Goal: Task Accomplishment & Management: Use online tool/utility

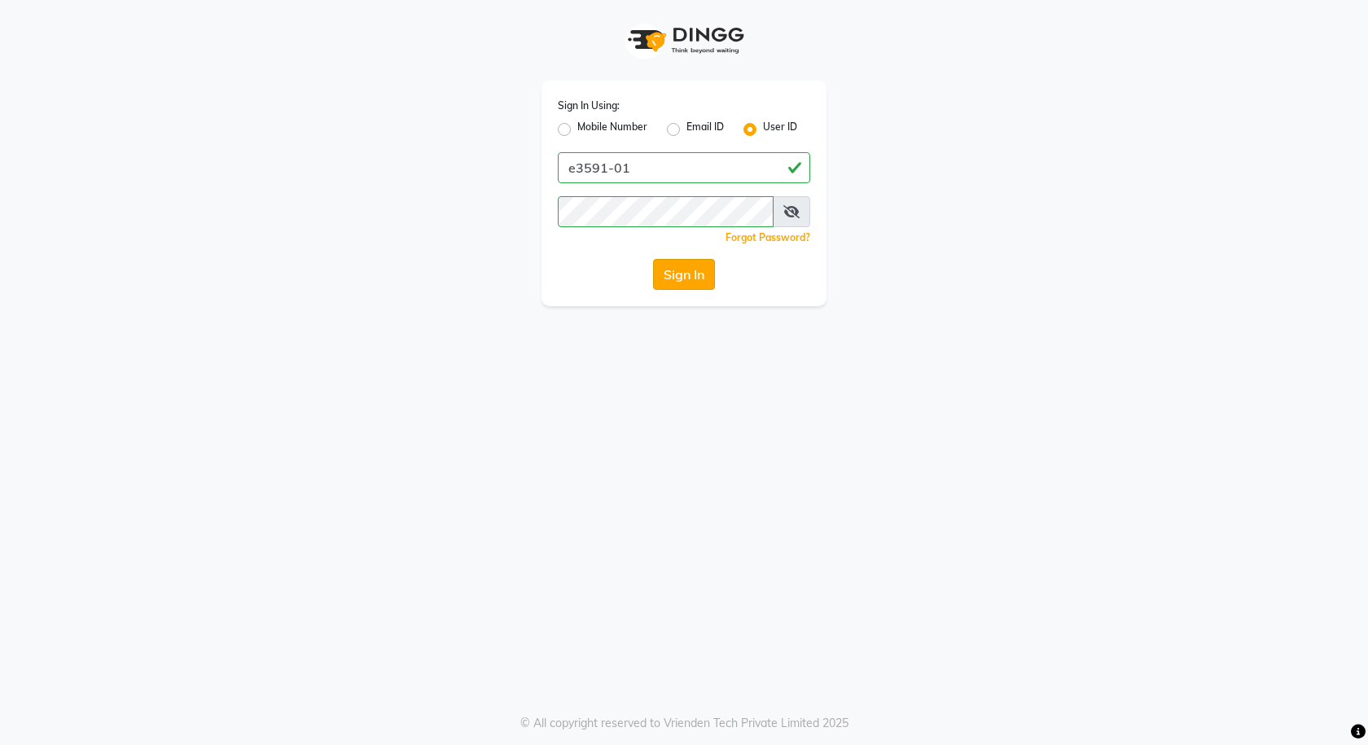
click at [694, 263] on button "Sign In" at bounding box center [684, 274] width 62 height 31
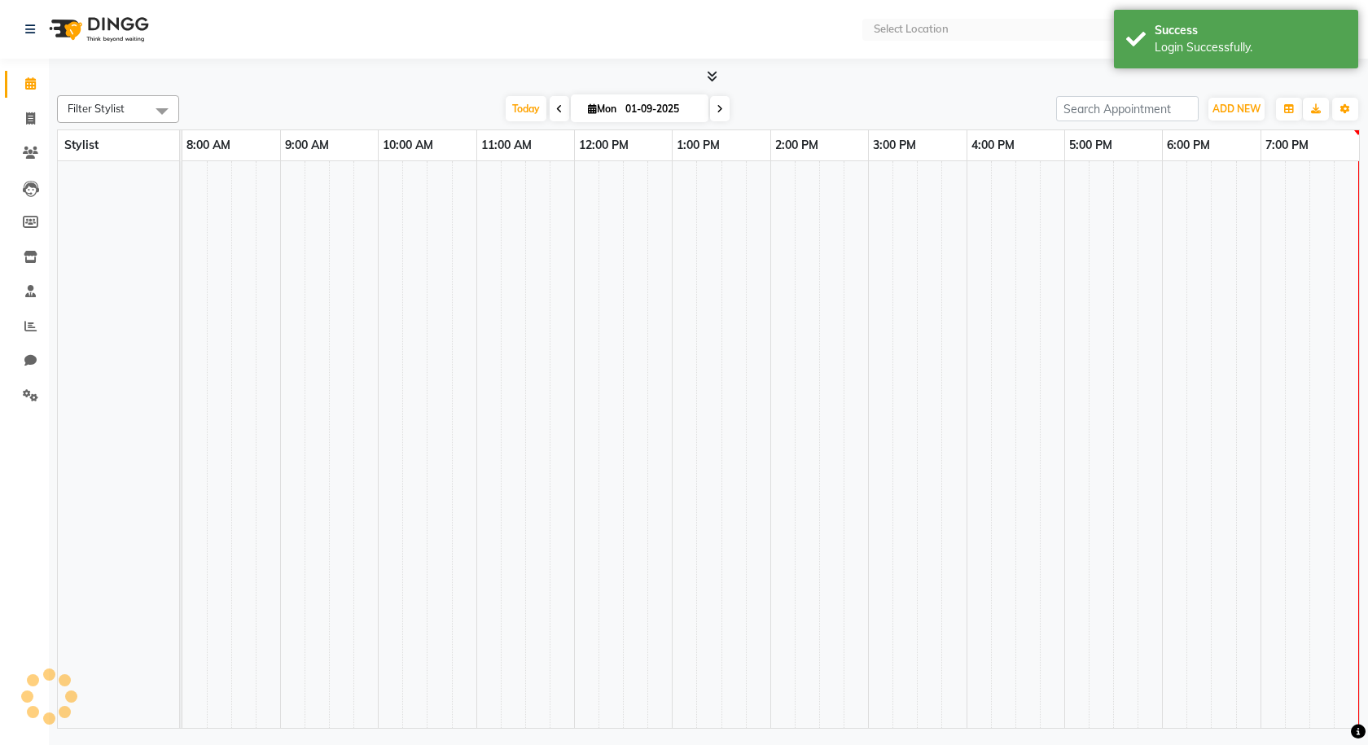
select select "en"
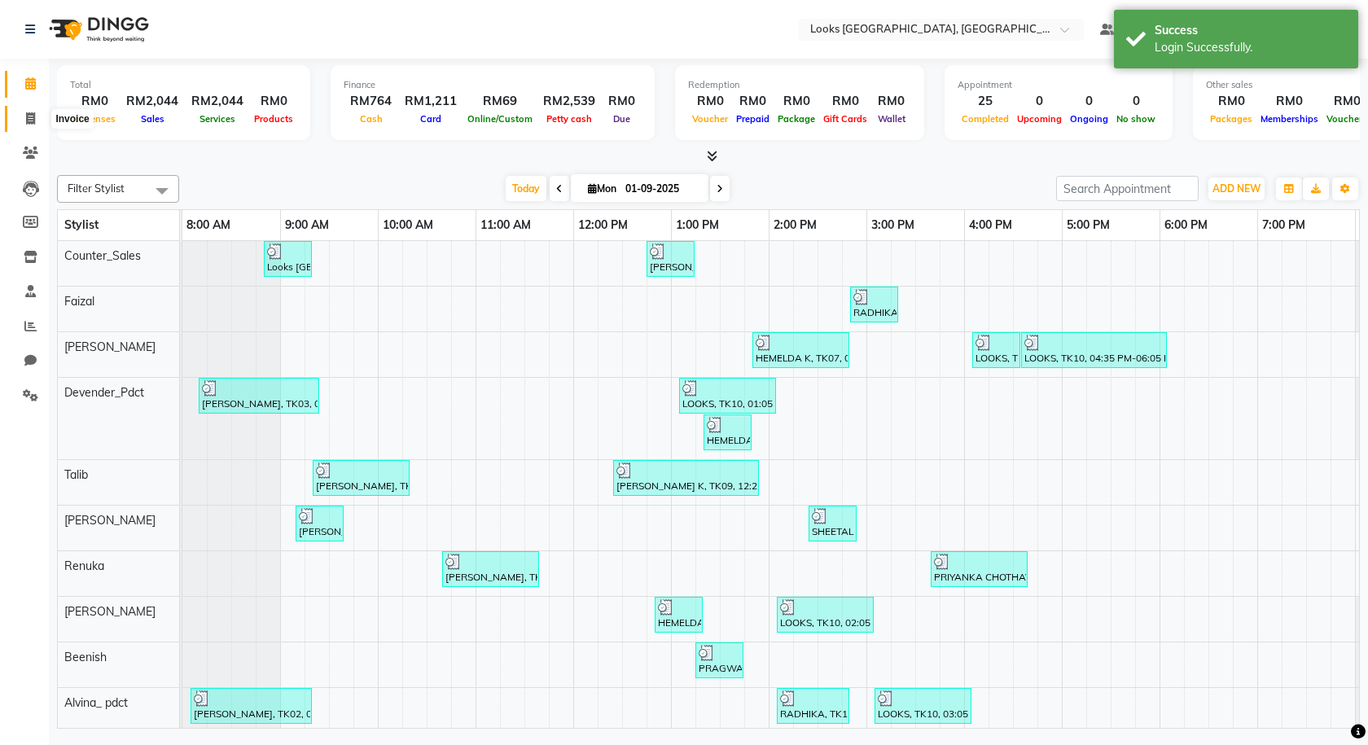
click at [31, 117] on icon at bounding box center [30, 118] width 9 height 12
select select "service"
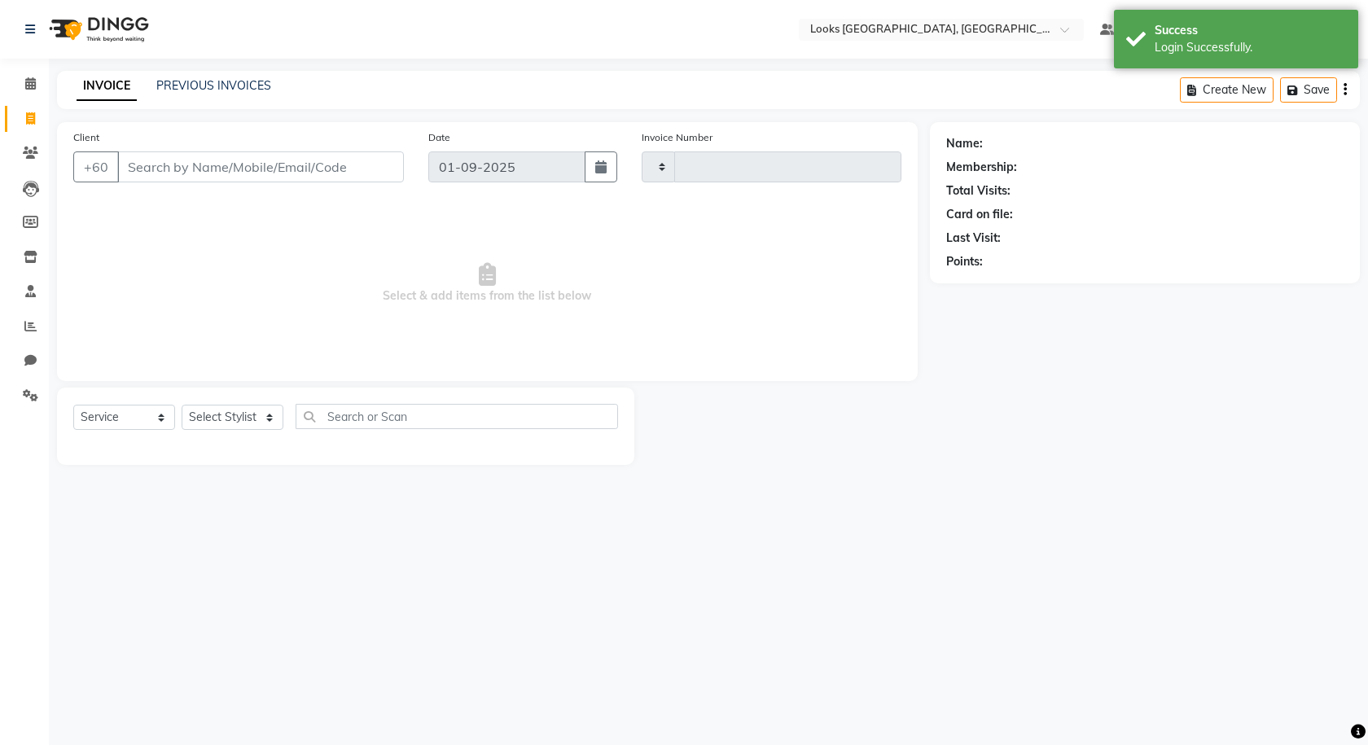
type input "1221"
select select "8109"
click at [244, 407] on select "Select Stylist" at bounding box center [233, 417] width 102 height 25
select select "89279"
click at [182, 405] on select "Select Stylist Alvina_ pdct Awaiz_Mgr Beenish Counter_Sales [PERSON_NAME] Deven…" at bounding box center [233, 417] width 102 height 25
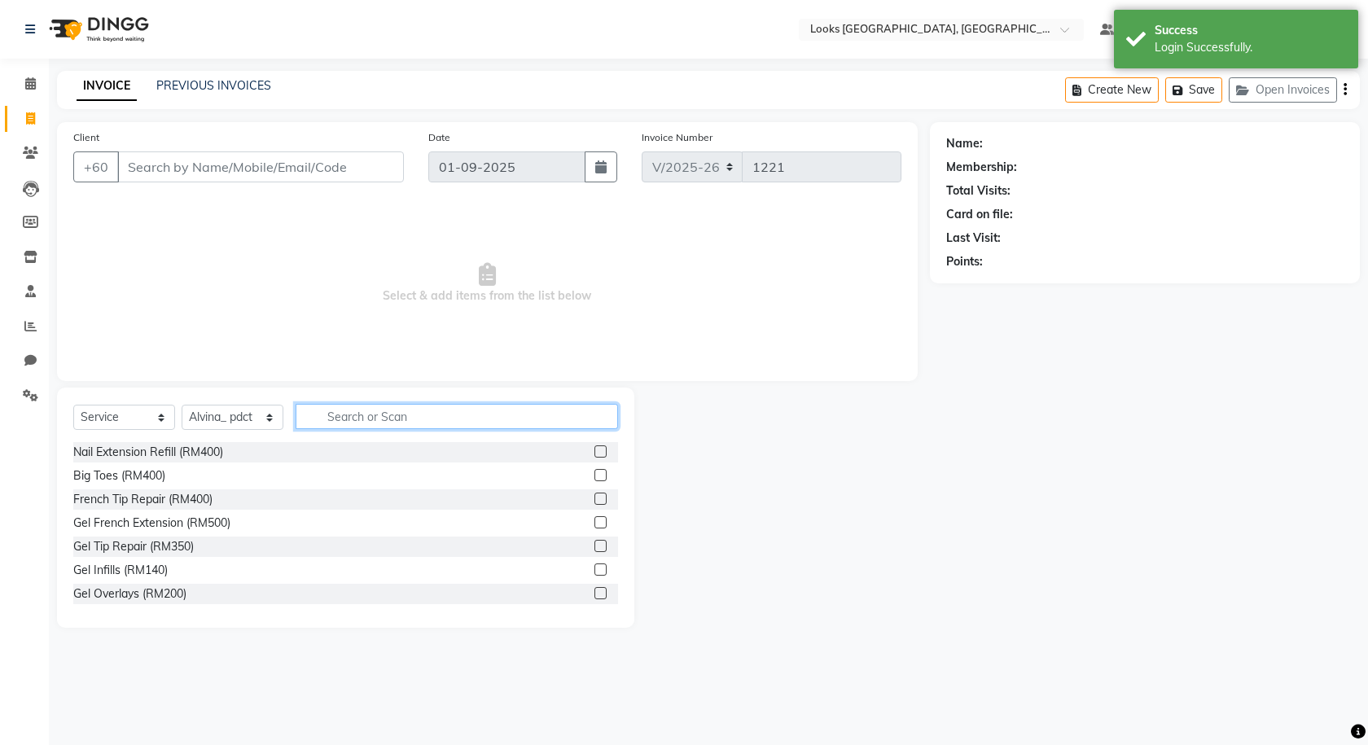
click at [393, 412] on input "text" at bounding box center [457, 416] width 322 height 25
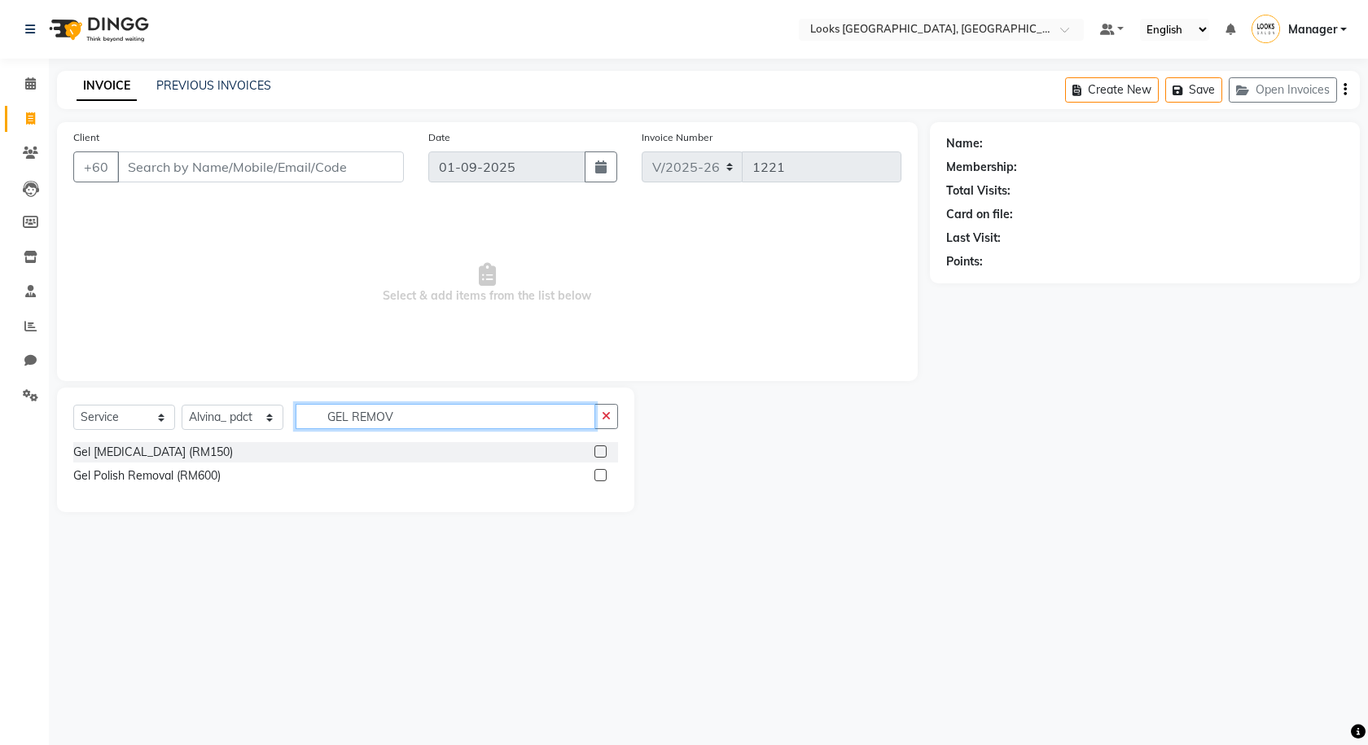
type input "GEL REMOV"
click at [596, 458] on div at bounding box center [599, 453] width 11 height 17
click at [601, 451] on label at bounding box center [600, 451] width 12 height 12
click at [601, 451] on input "checkbox" at bounding box center [599, 452] width 11 height 11
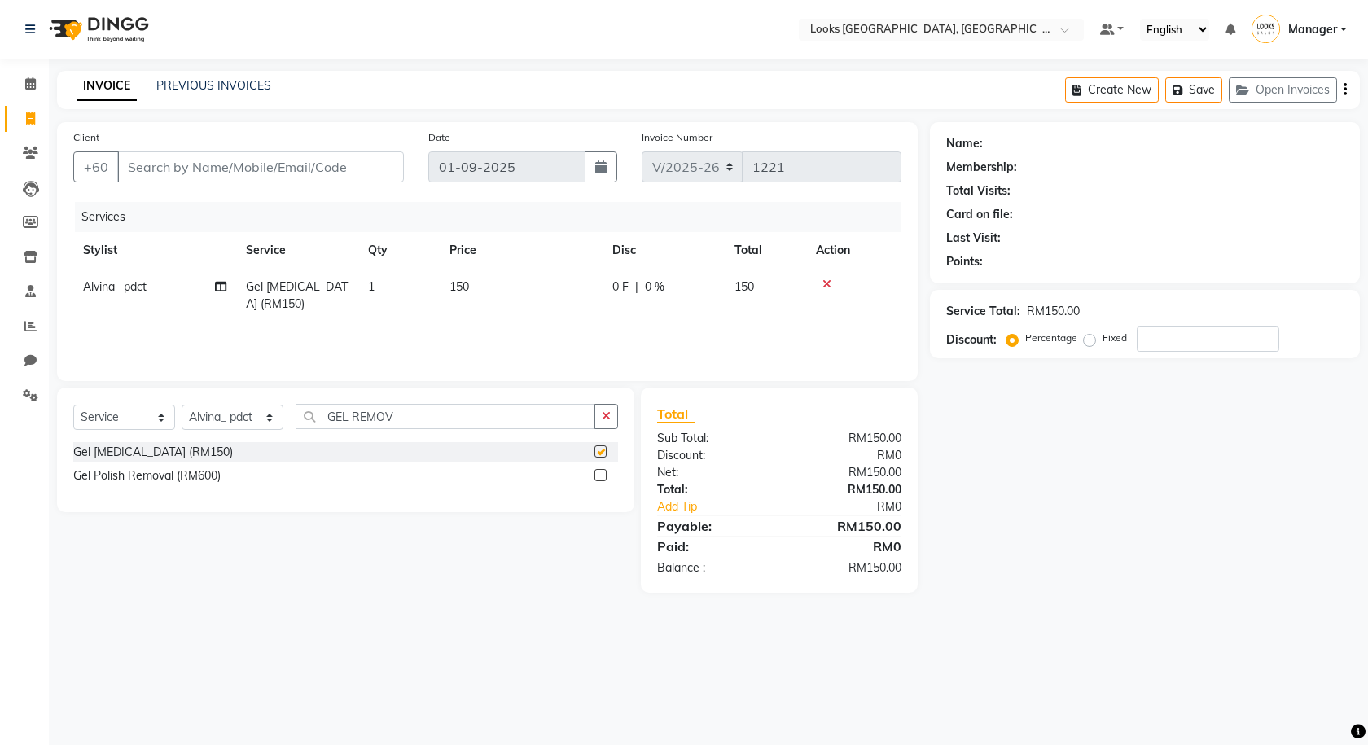
checkbox input "false"
click at [603, 476] on label at bounding box center [600, 475] width 12 height 12
click at [603, 476] on input "checkbox" at bounding box center [599, 476] width 11 height 11
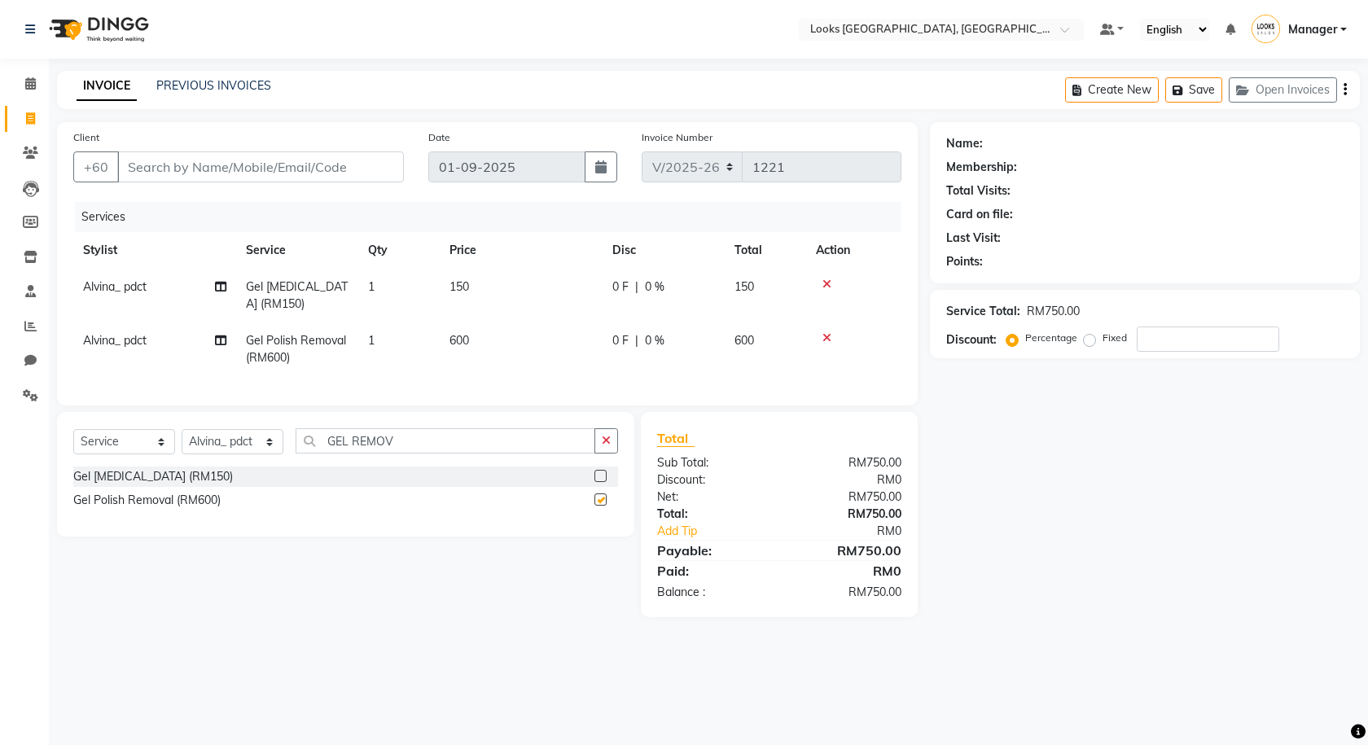
checkbox input "false"
click at [398, 339] on td "1" at bounding box center [398, 349] width 81 height 54
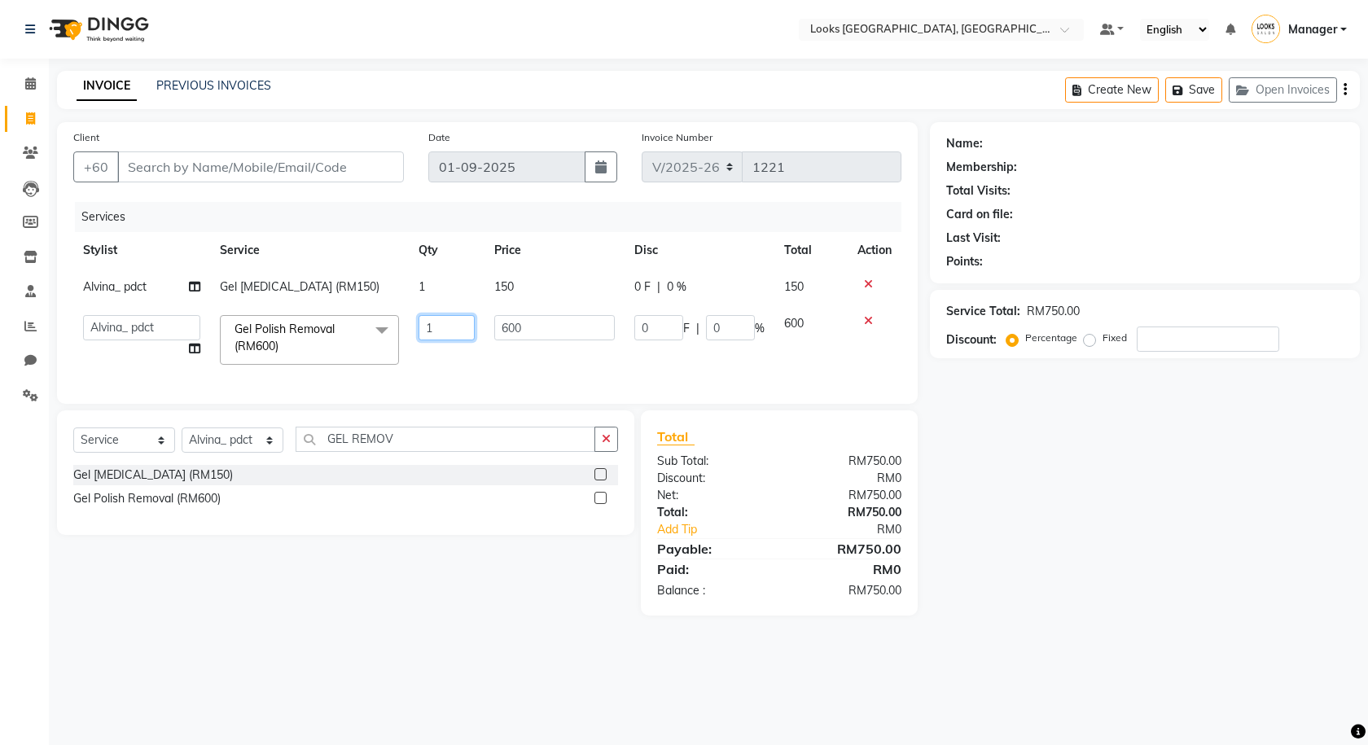
drag, startPoint x: 442, startPoint y: 330, endPoint x: 406, endPoint y: 325, distance: 36.2
click at [406, 325] on tr "Alvina_ pdct Awaiz_Mgr Beenish Counter_Sales [PERSON_NAME] Devender_Pdct [PERSO…" at bounding box center [487, 339] width 828 height 69
type input "2"
click at [421, 300] on td "1" at bounding box center [446, 287] width 75 height 37
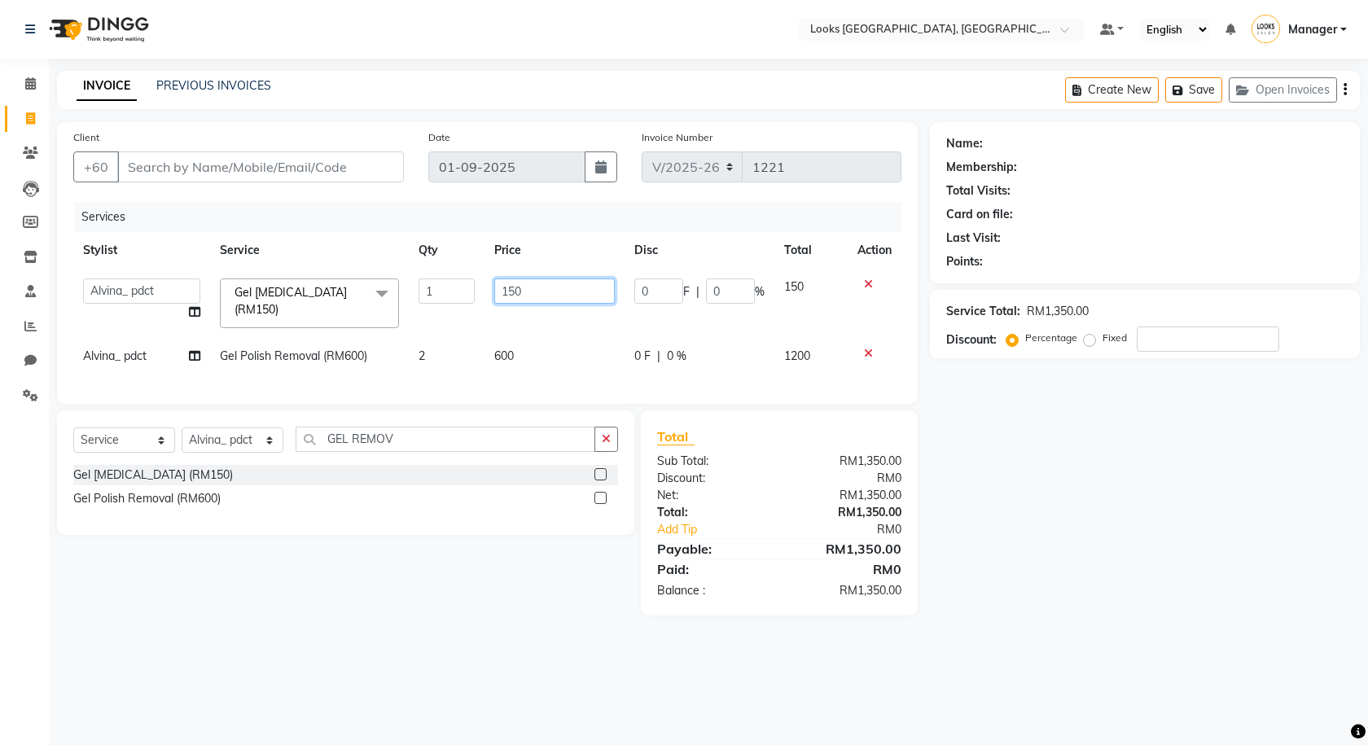
drag, startPoint x: 541, startPoint y: 288, endPoint x: 481, endPoint y: 283, distance: 60.5
click at [481, 283] on tr "Alvina_ pdct Awaiz_Mgr Beenish Counter_Sales [PERSON_NAME] Devender_Pdct [PERSO…" at bounding box center [487, 303] width 828 height 69
type input "15"
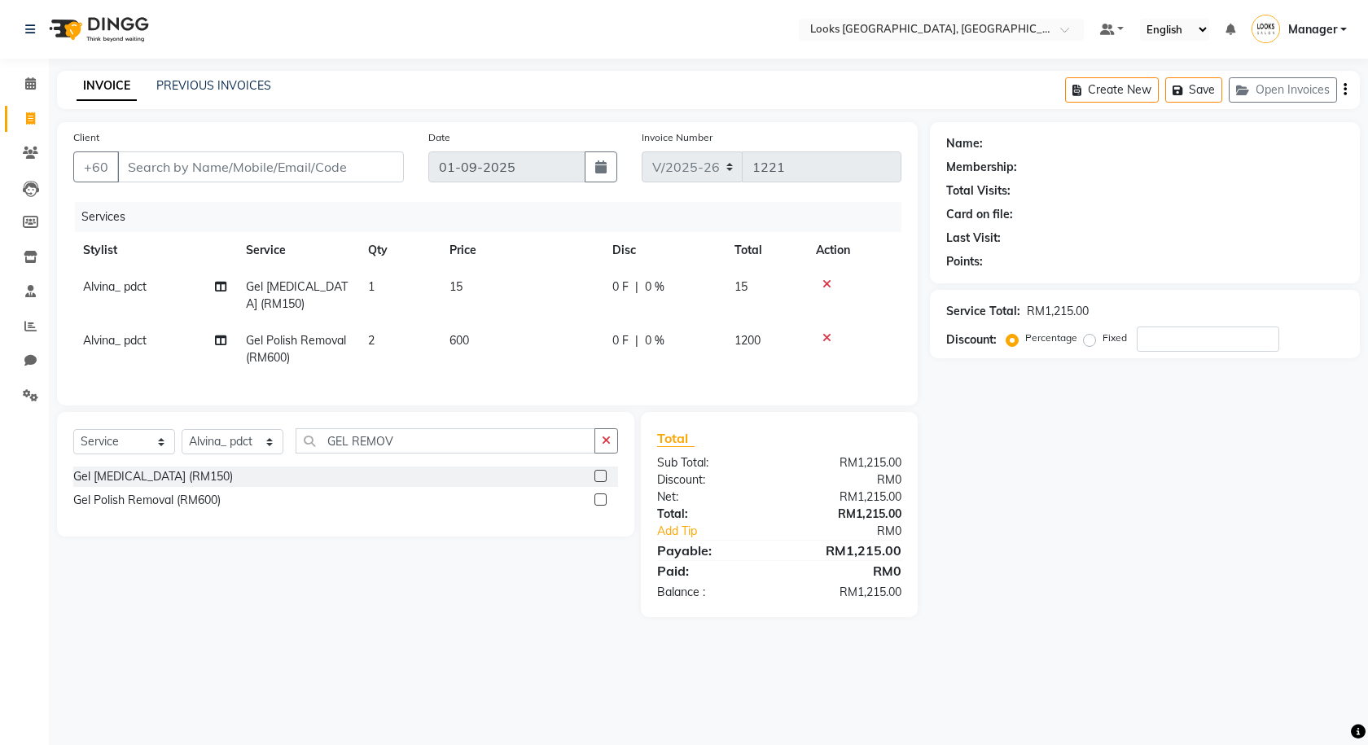
click at [533, 364] on td "600" at bounding box center [521, 349] width 163 height 54
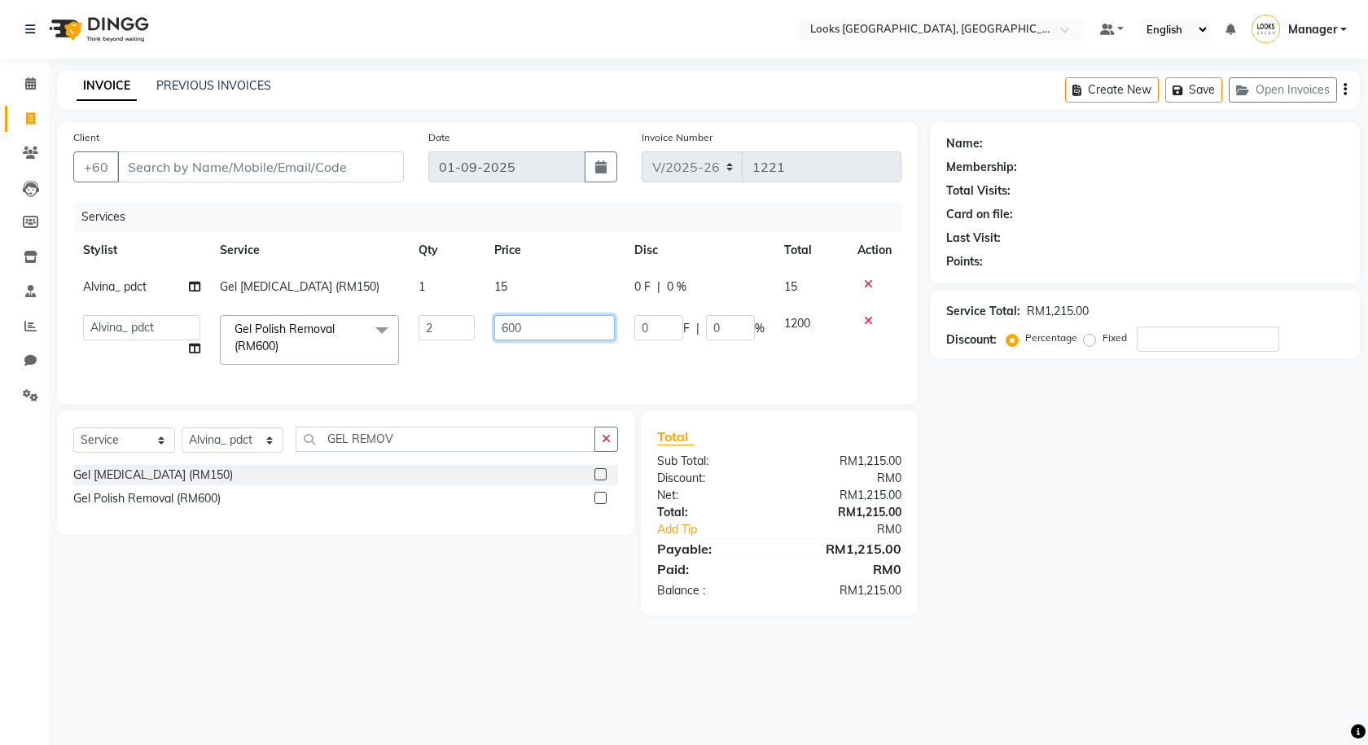
drag, startPoint x: 533, startPoint y: 324, endPoint x: 480, endPoint y: 323, distance: 52.1
click at [480, 323] on tr "Alvina_ pdct Awaiz_Mgr Beenish Counter_Sales [PERSON_NAME] Devender_Pdct [PERSO…" at bounding box center [487, 339] width 828 height 69
type input "49"
click at [1063, 455] on div "Name: Membership: Total Visits: Card on file: Last Visit: Points: Service Total…" at bounding box center [1151, 368] width 442 height 493
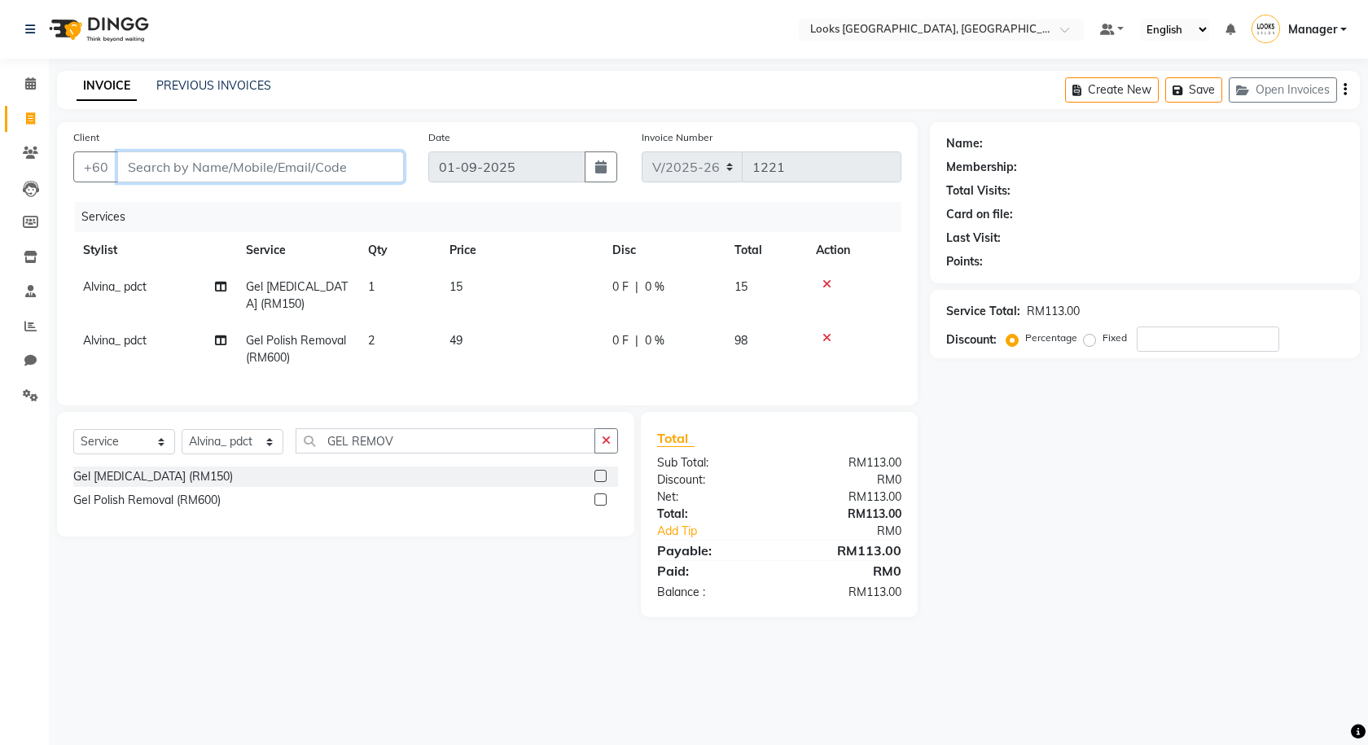
click at [333, 163] on input "Client" at bounding box center [260, 166] width 287 height 31
type input "K"
type input "0"
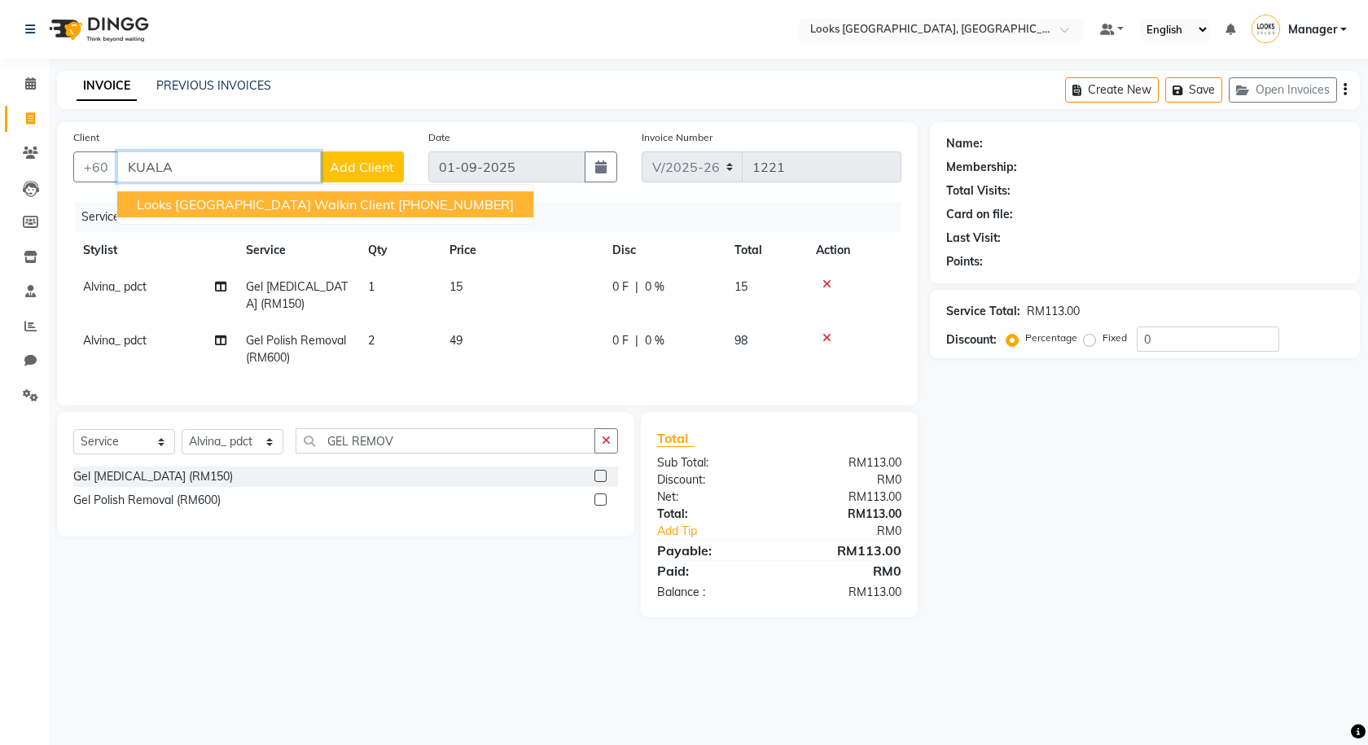
click at [161, 204] on span "Looks [GEOGRAPHIC_DATA] Walkin Client" at bounding box center [266, 204] width 258 height 16
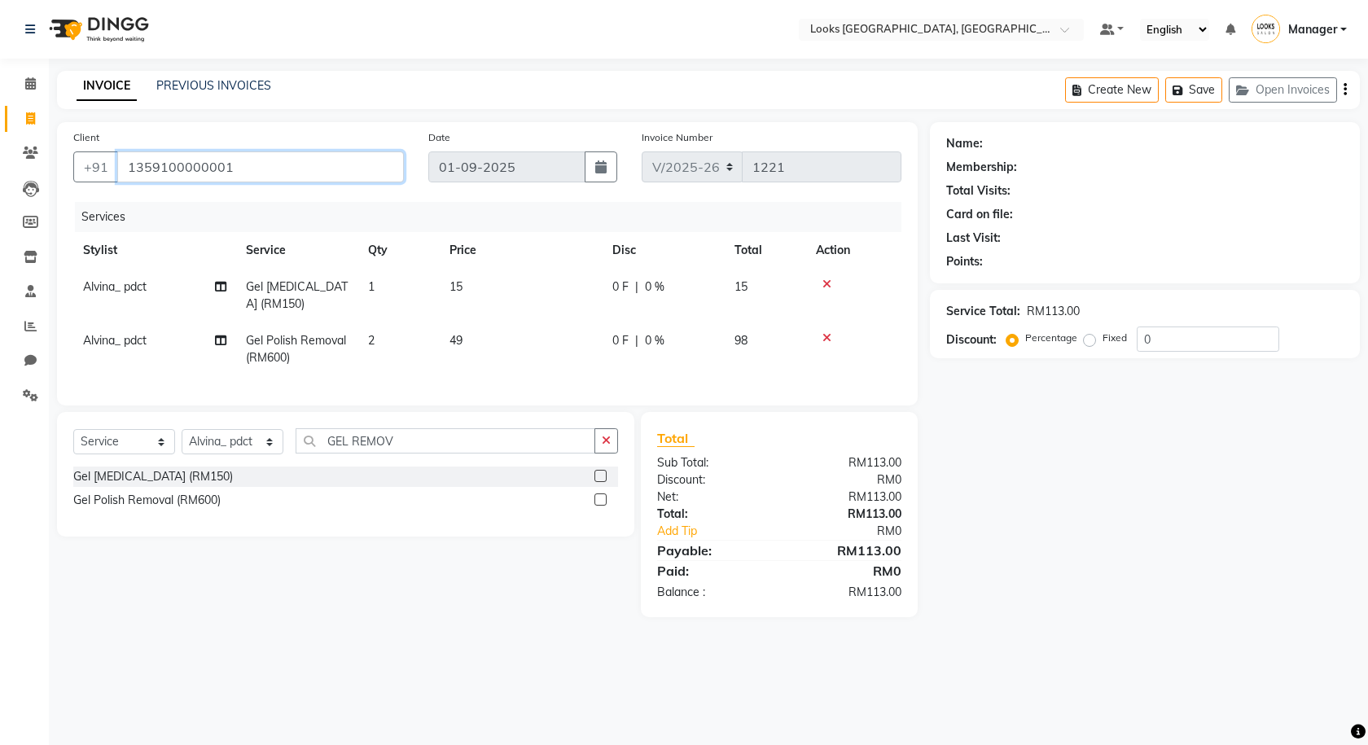
type input "1359100000001"
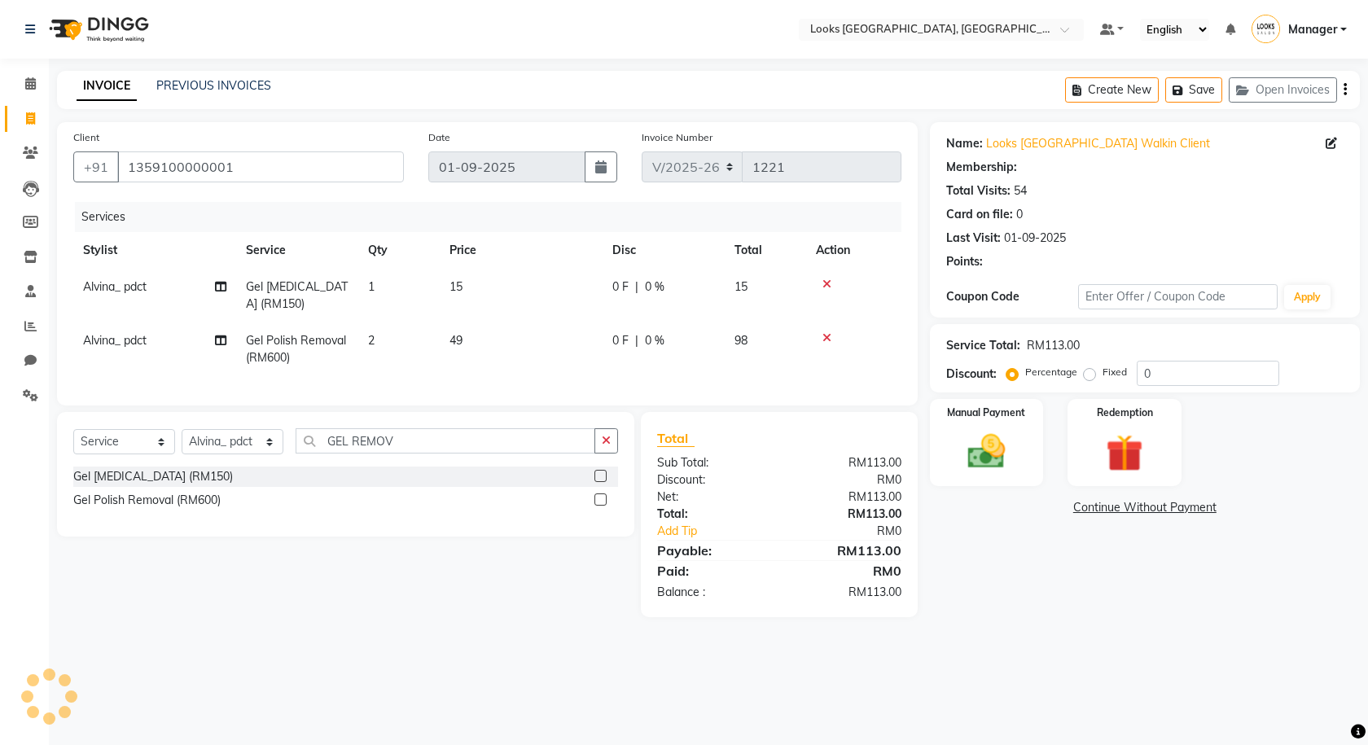
select select "1: Object"
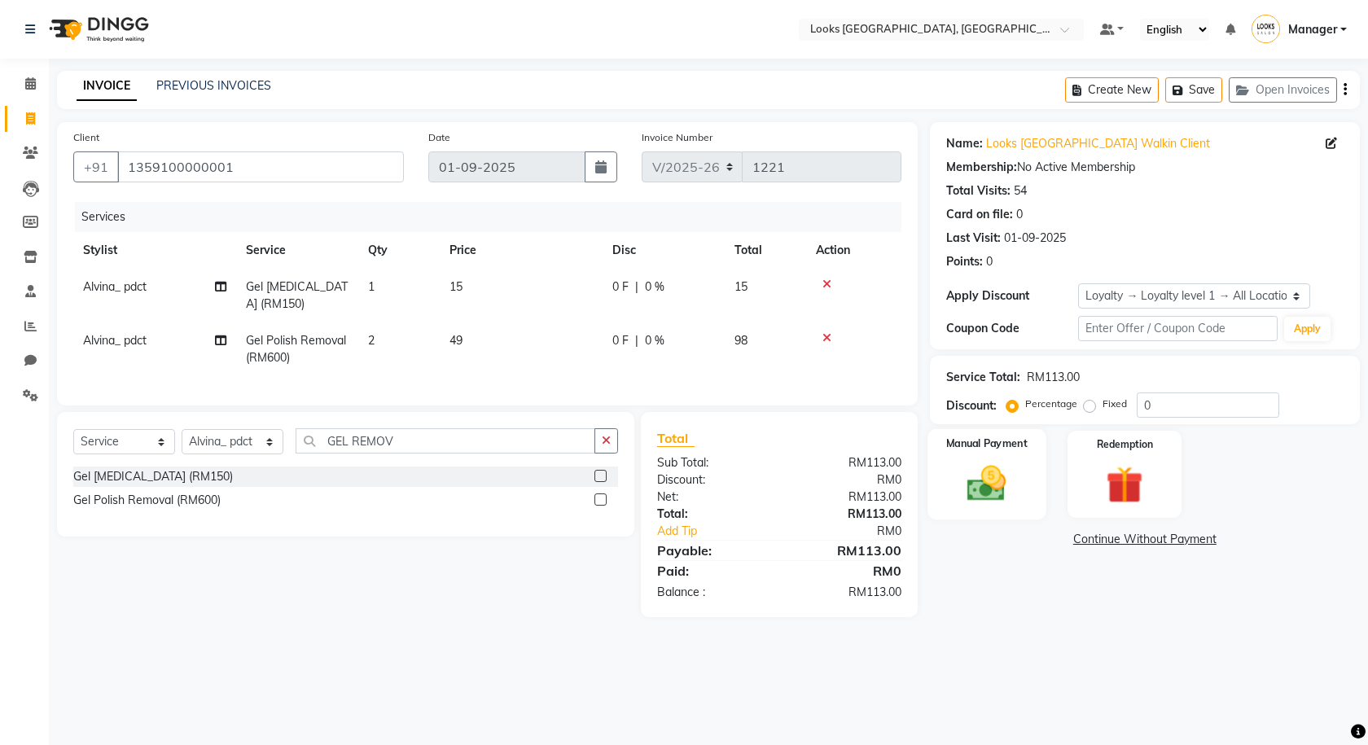
click at [1010, 462] on img at bounding box center [987, 483] width 64 height 45
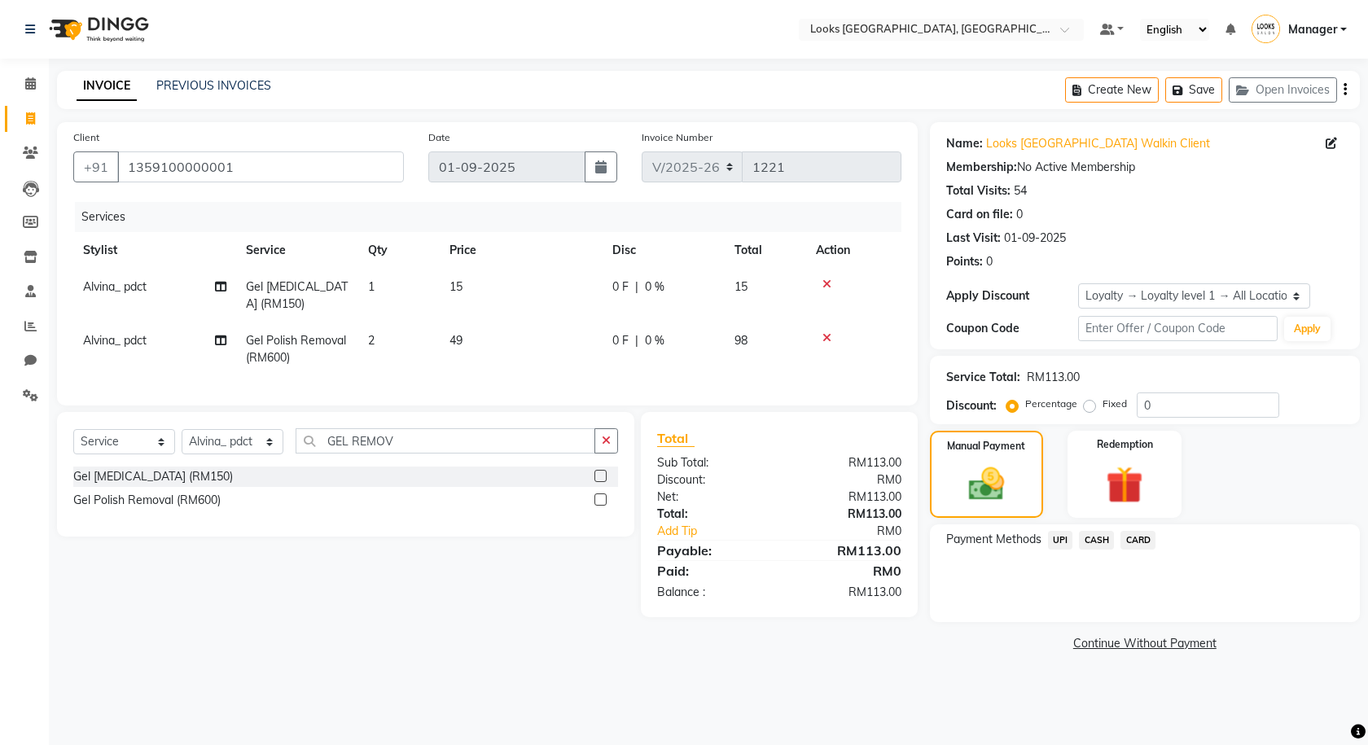
click at [1141, 545] on span "CARD" at bounding box center [1137, 540] width 35 height 19
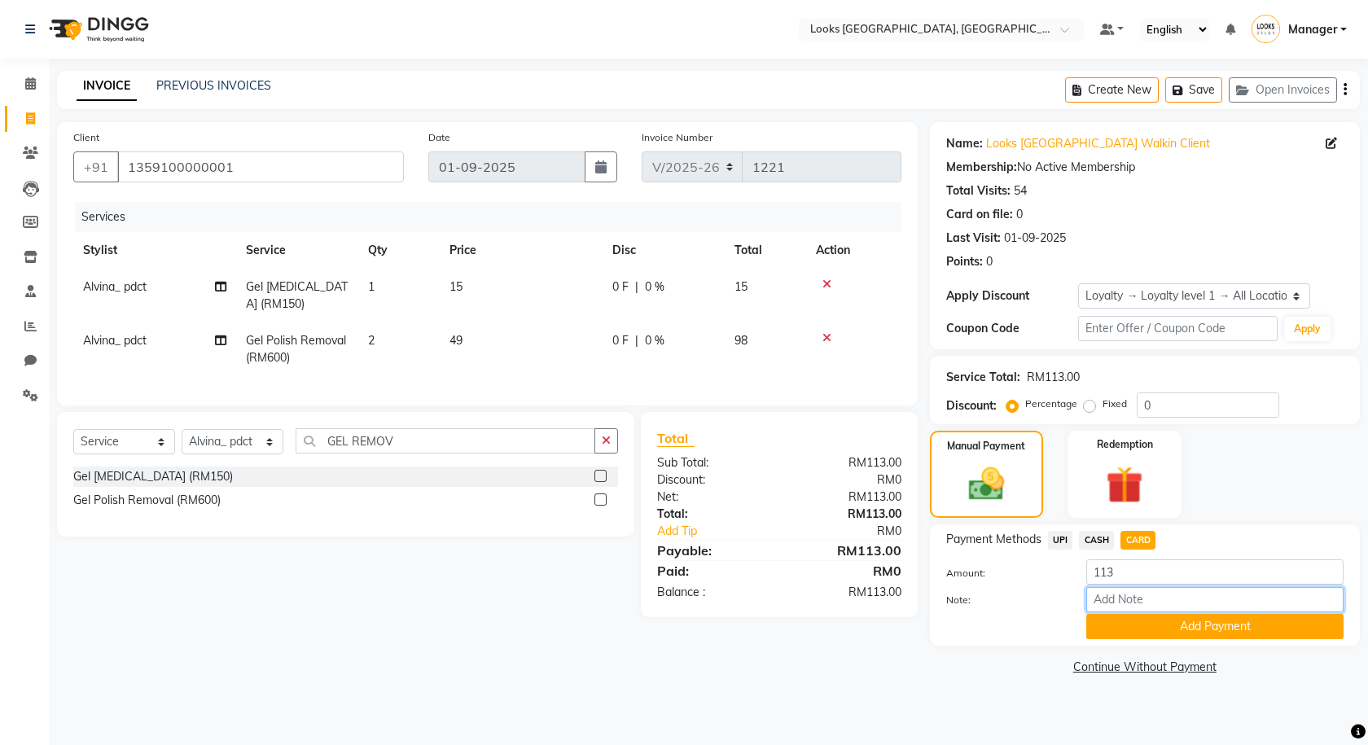
click at [1155, 590] on input "Note:" at bounding box center [1214, 599] width 257 height 25
type input "1694"
click at [1162, 632] on button "Add Payment" at bounding box center [1214, 626] width 257 height 25
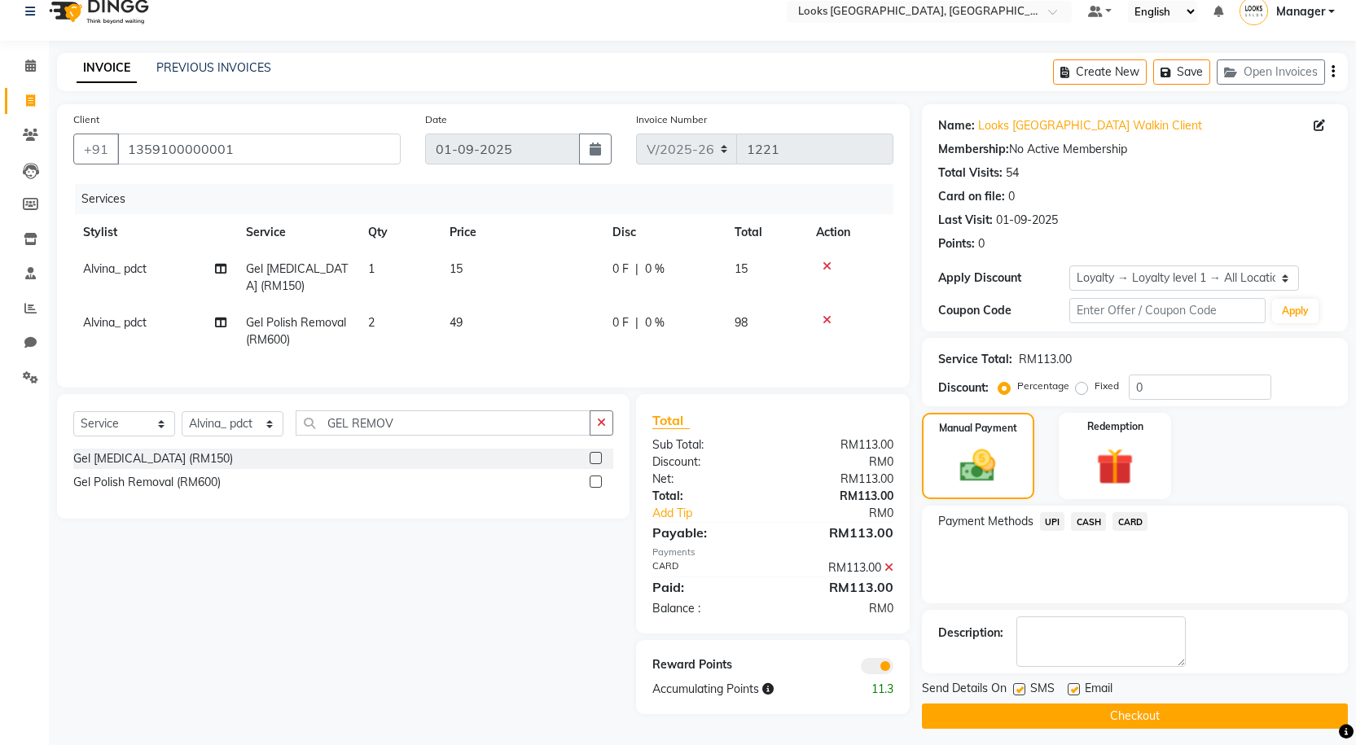
scroll to position [26, 0]
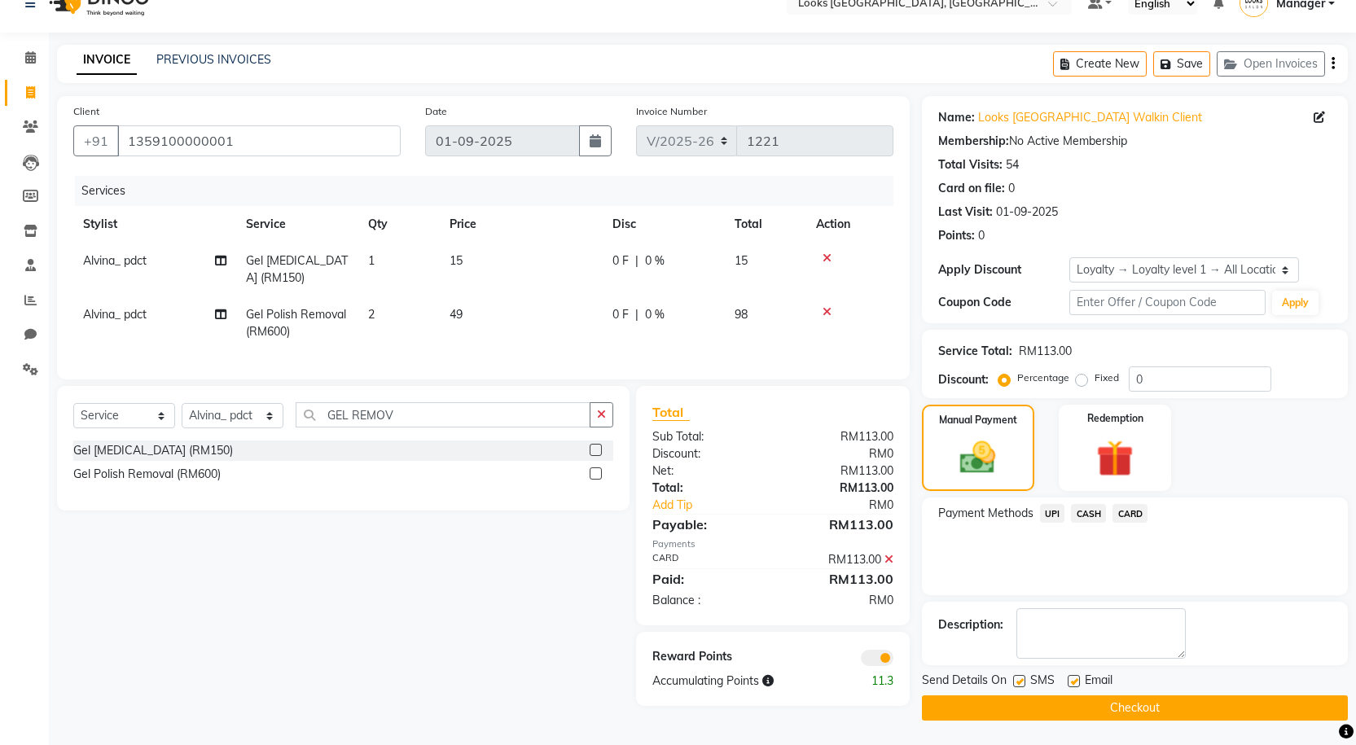
click at [874, 666] on span at bounding box center [877, 658] width 33 height 16
click at [893, 660] on input "checkbox" at bounding box center [893, 660] width 0 height 0
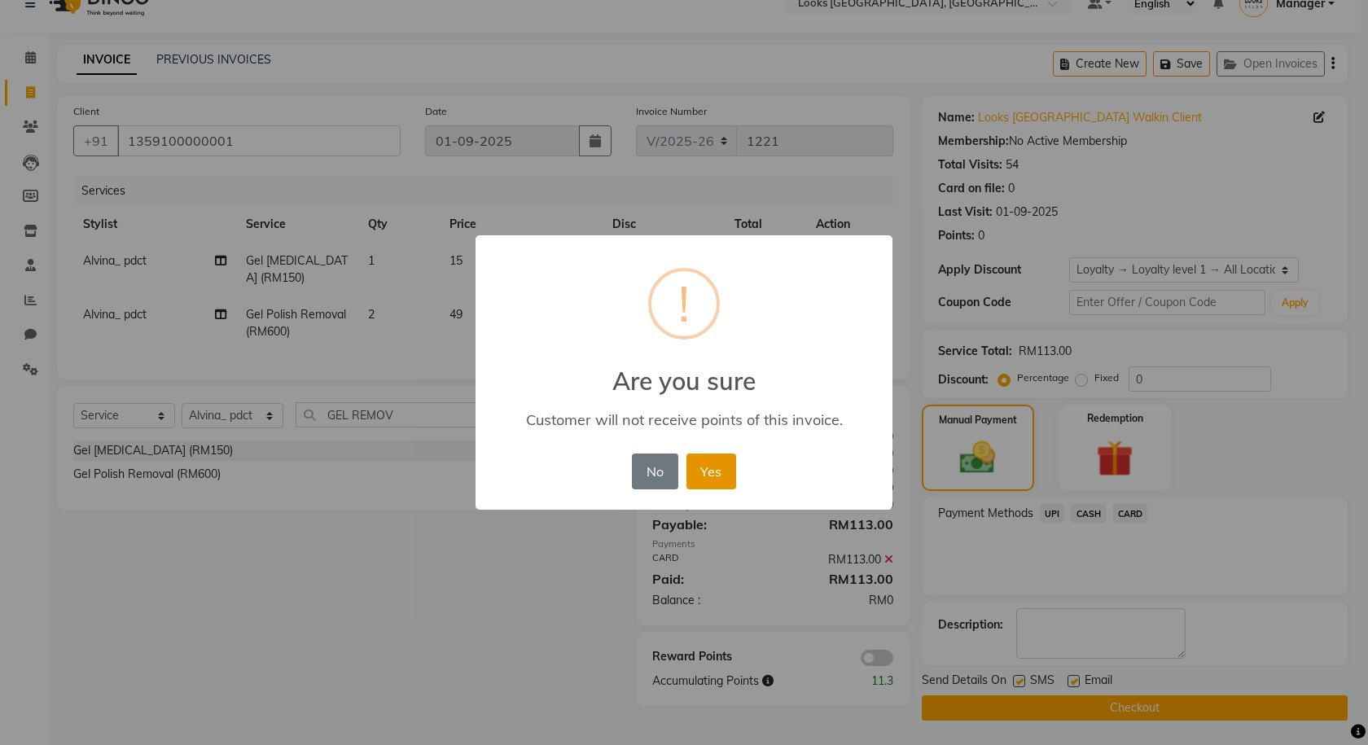
click at [725, 477] on button "Yes" at bounding box center [711, 472] width 50 height 36
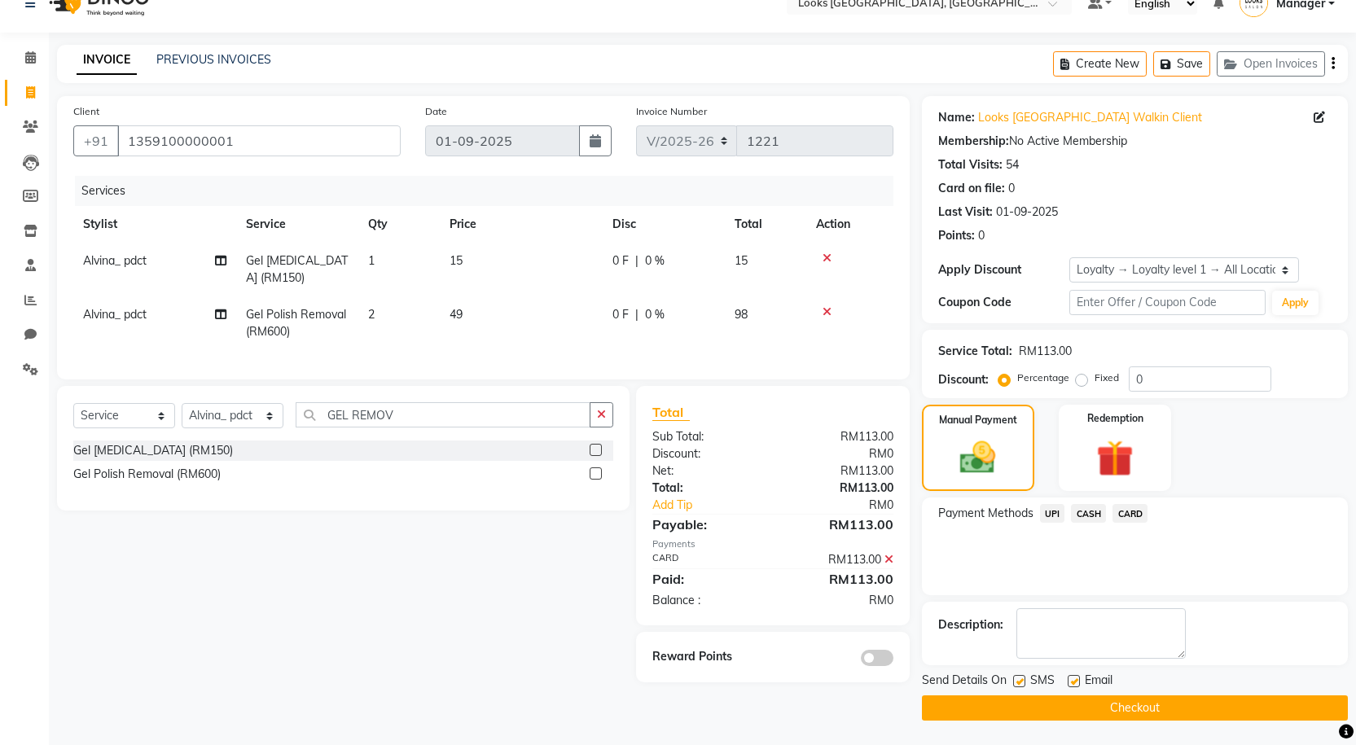
click at [1102, 706] on button "Checkout" at bounding box center [1135, 707] width 426 height 25
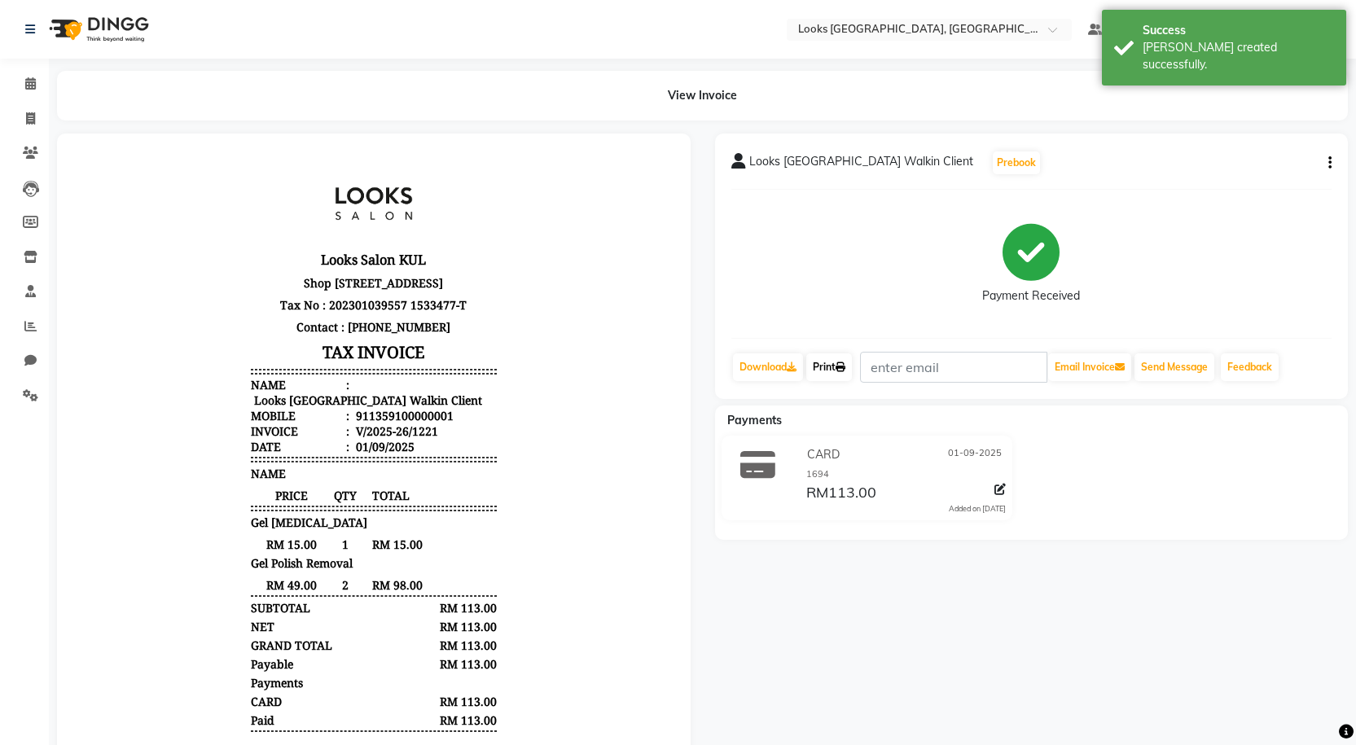
click at [822, 376] on link "Print" at bounding box center [829, 367] width 46 height 28
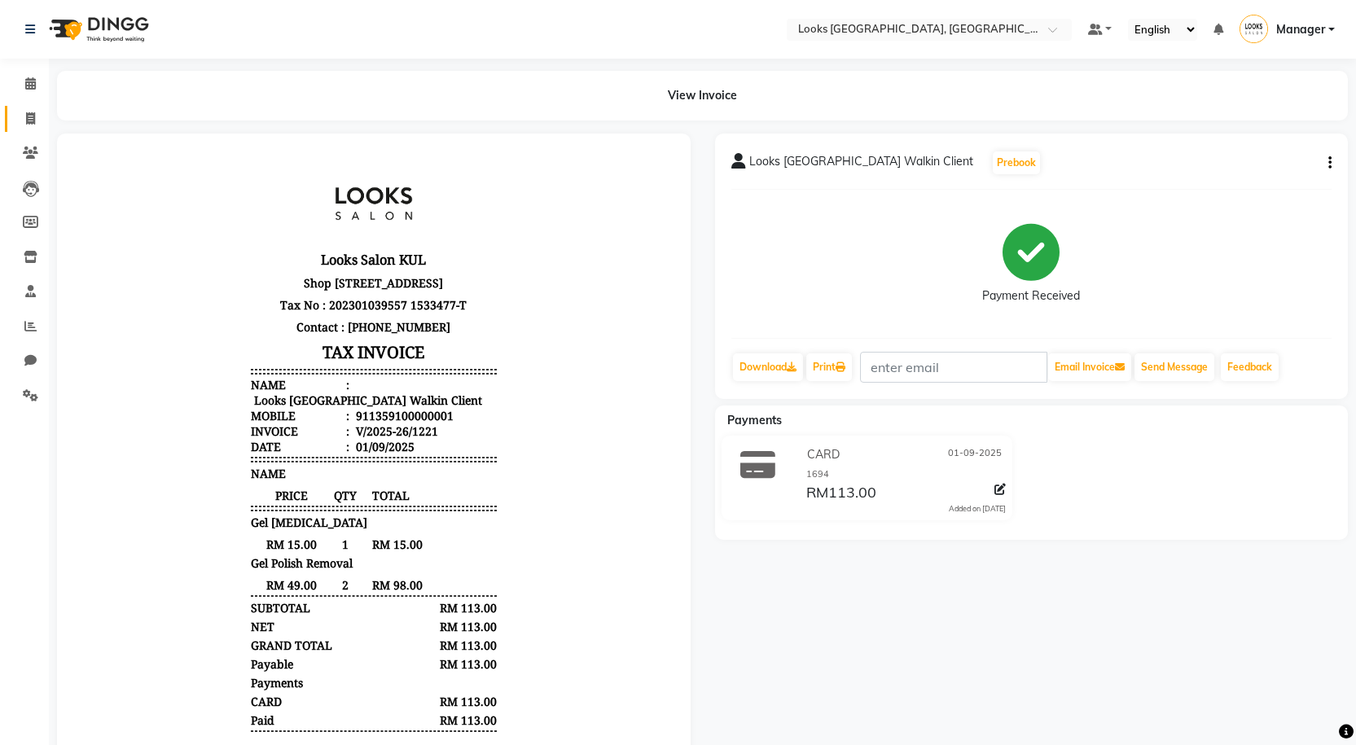
click at [24, 129] on link "Invoice" at bounding box center [24, 119] width 39 height 27
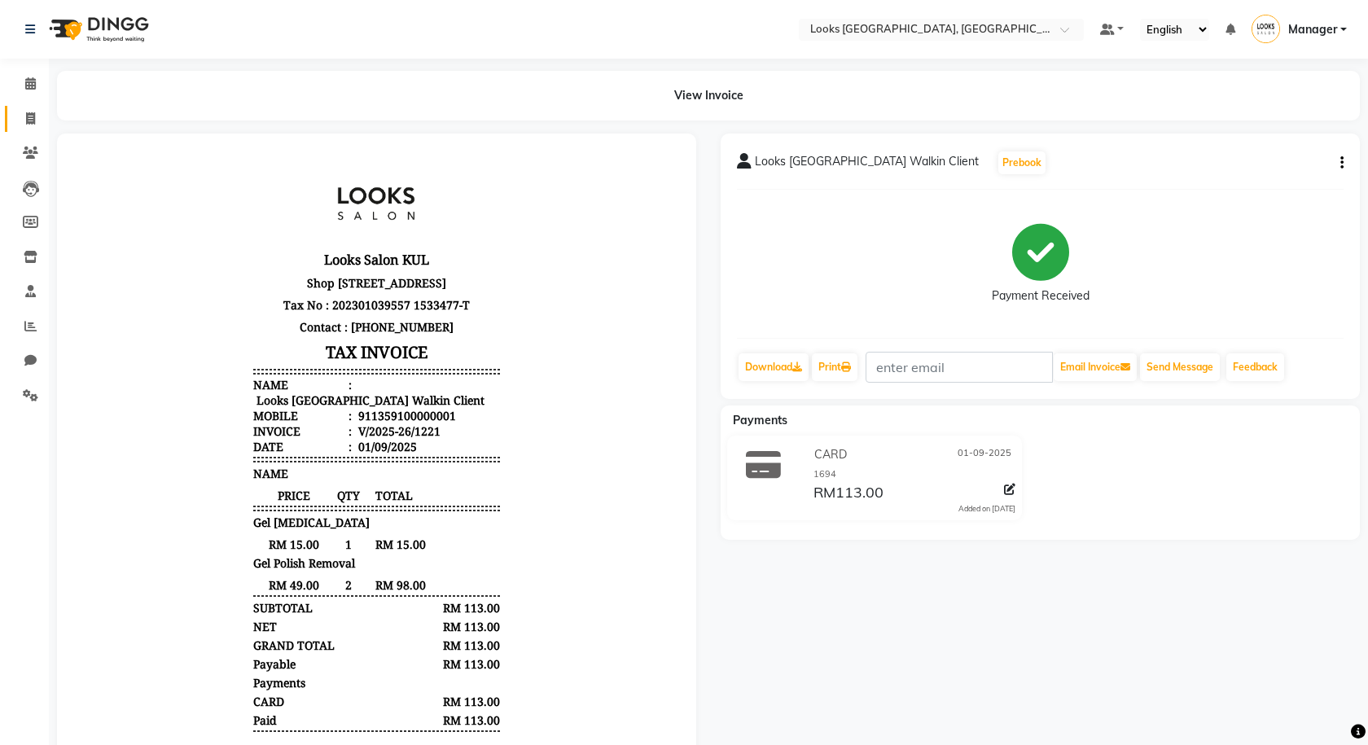
select select "8109"
select select "service"
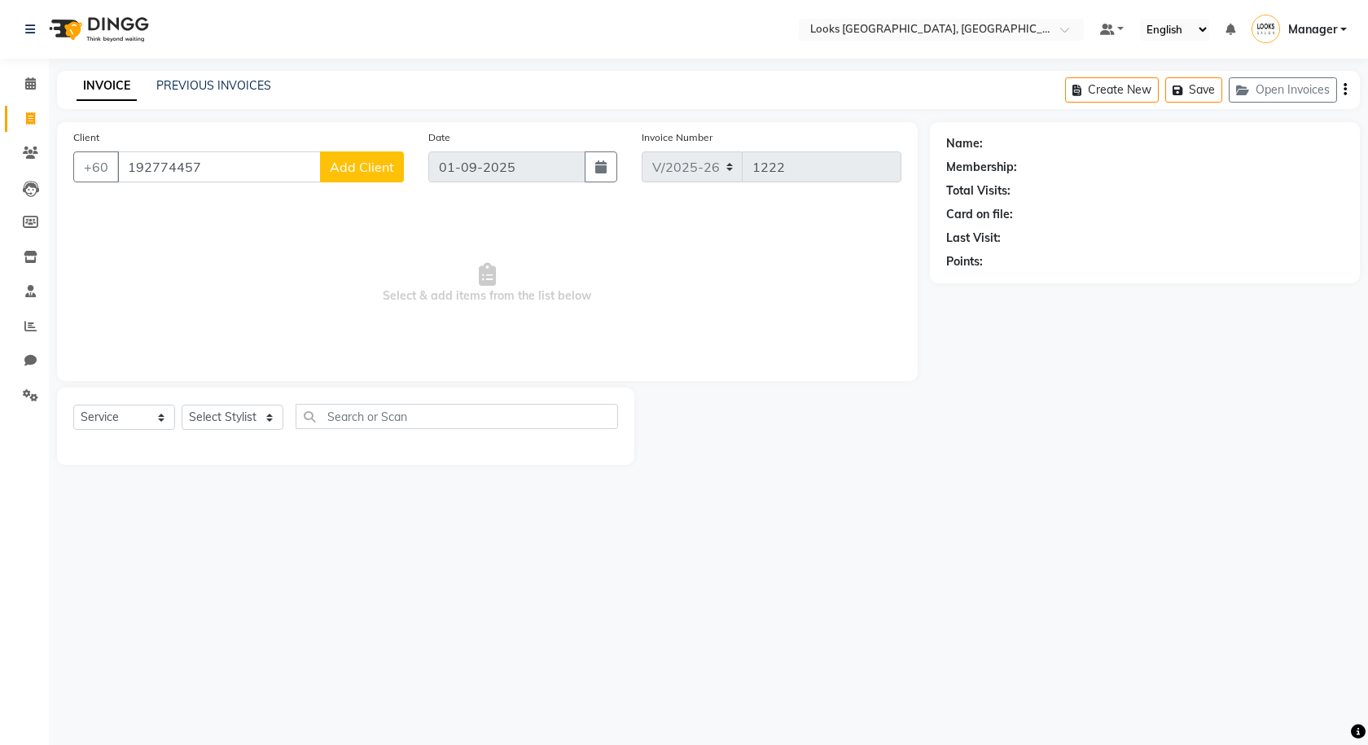
type input "192774457"
click at [383, 171] on span "Add Client" at bounding box center [362, 167] width 64 height 16
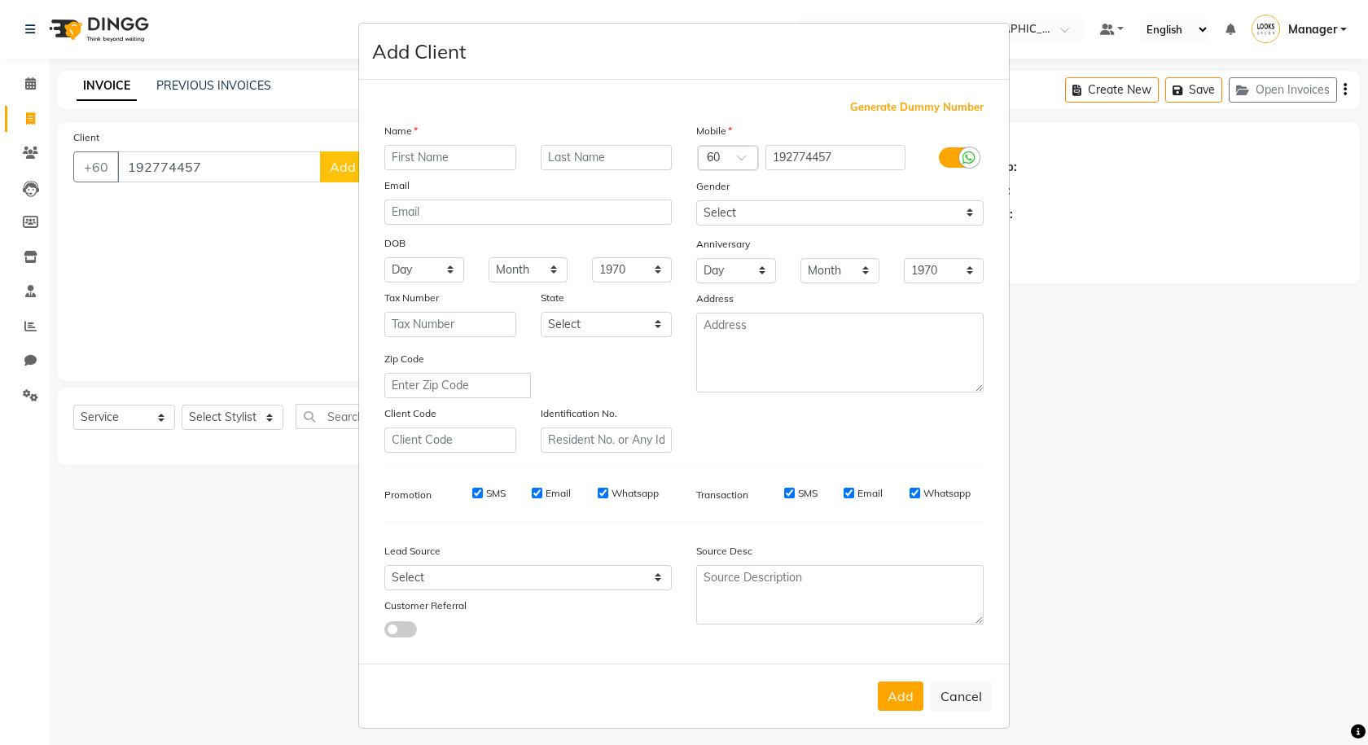
click at [959, 161] on div at bounding box center [969, 157] width 20 height 20
click at [0, 0] on input "checkbox" at bounding box center [0, 0] width 0 height 0
click at [480, 155] on input "text" at bounding box center [450, 157] width 132 height 25
type input "[PERSON_NAME]"
click at [876, 230] on div "Mobile Country Code × 60 192774457 Gender Select [DEMOGRAPHIC_DATA] [DEMOGRAPHI…" at bounding box center [840, 287] width 312 height 331
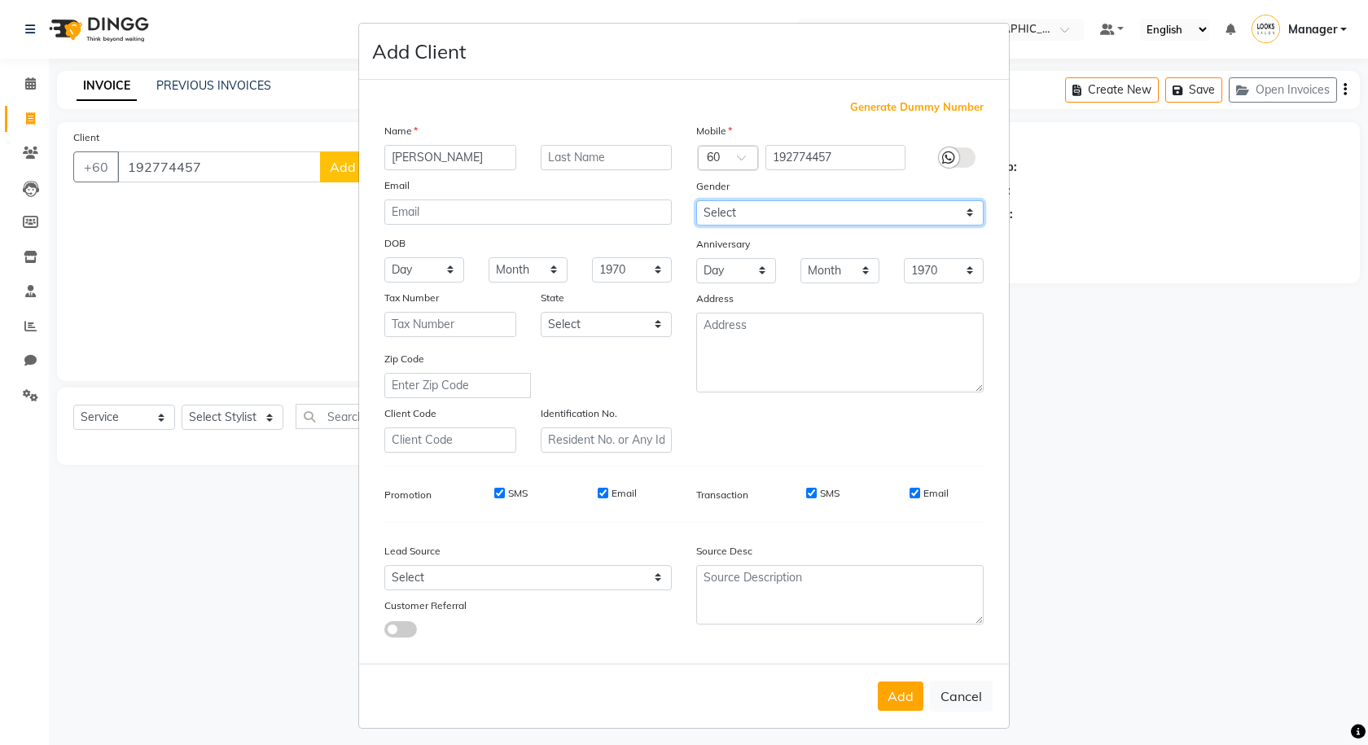
click at [857, 217] on select "Select [DEMOGRAPHIC_DATA] [DEMOGRAPHIC_DATA] Other Prefer Not To Say" at bounding box center [839, 212] width 287 height 25
select select "[DEMOGRAPHIC_DATA]"
click at [696, 200] on select "Select [DEMOGRAPHIC_DATA] [DEMOGRAPHIC_DATA] Other Prefer Not To Say" at bounding box center [839, 212] width 287 height 25
click at [910, 707] on button "Add" at bounding box center [901, 696] width 46 height 29
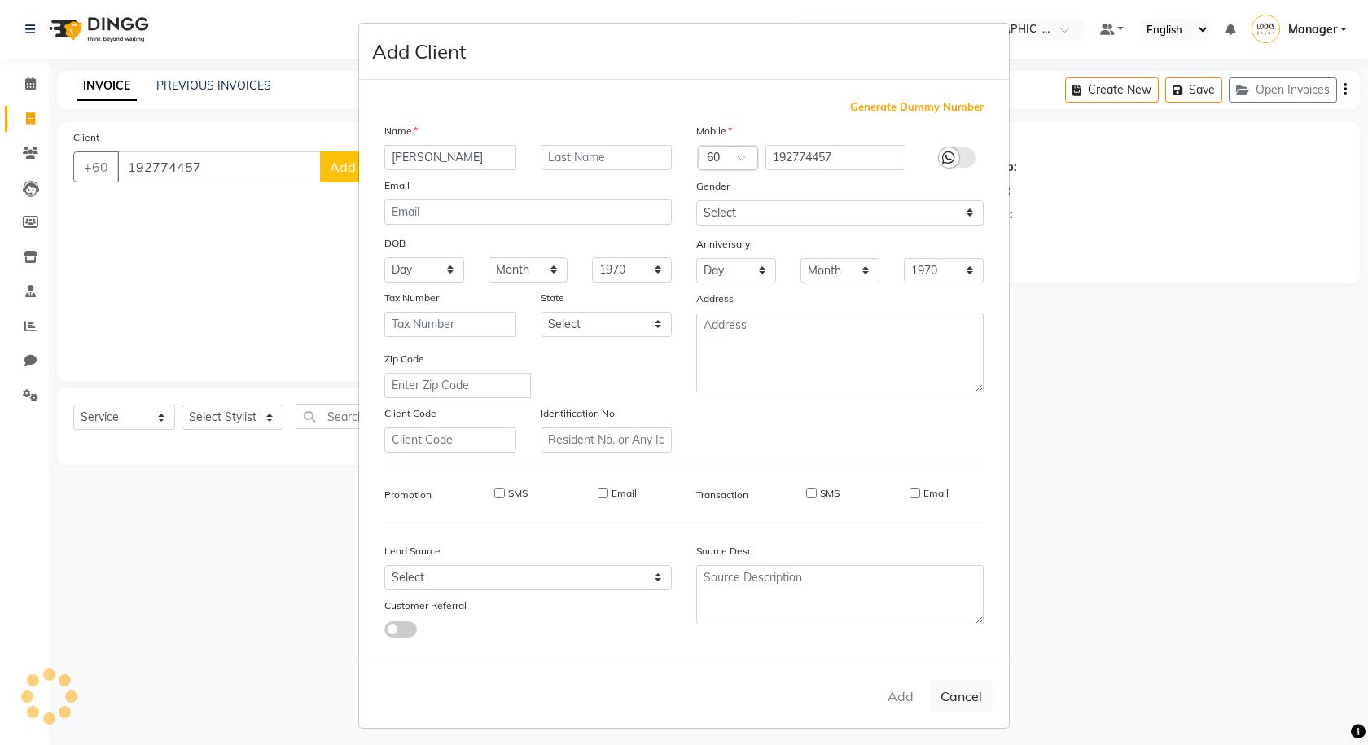
select select
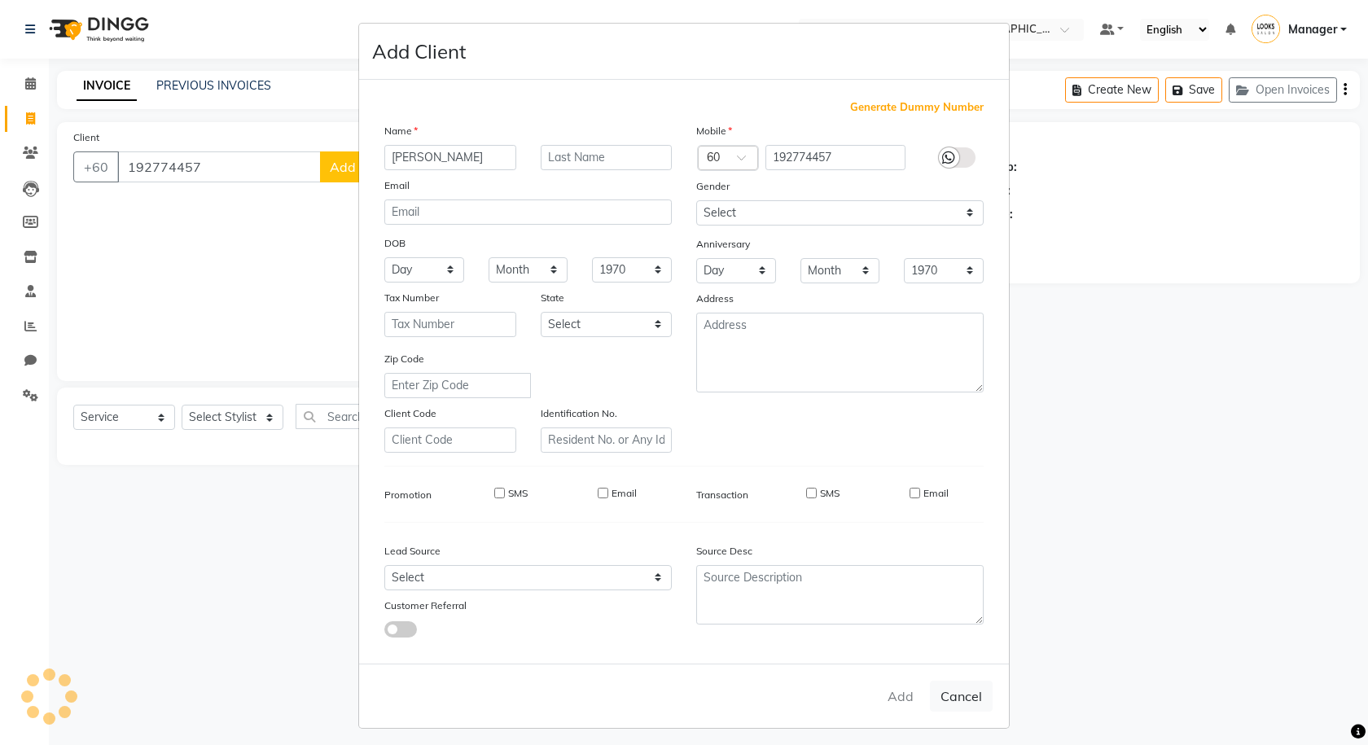
select select
checkbox input "false"
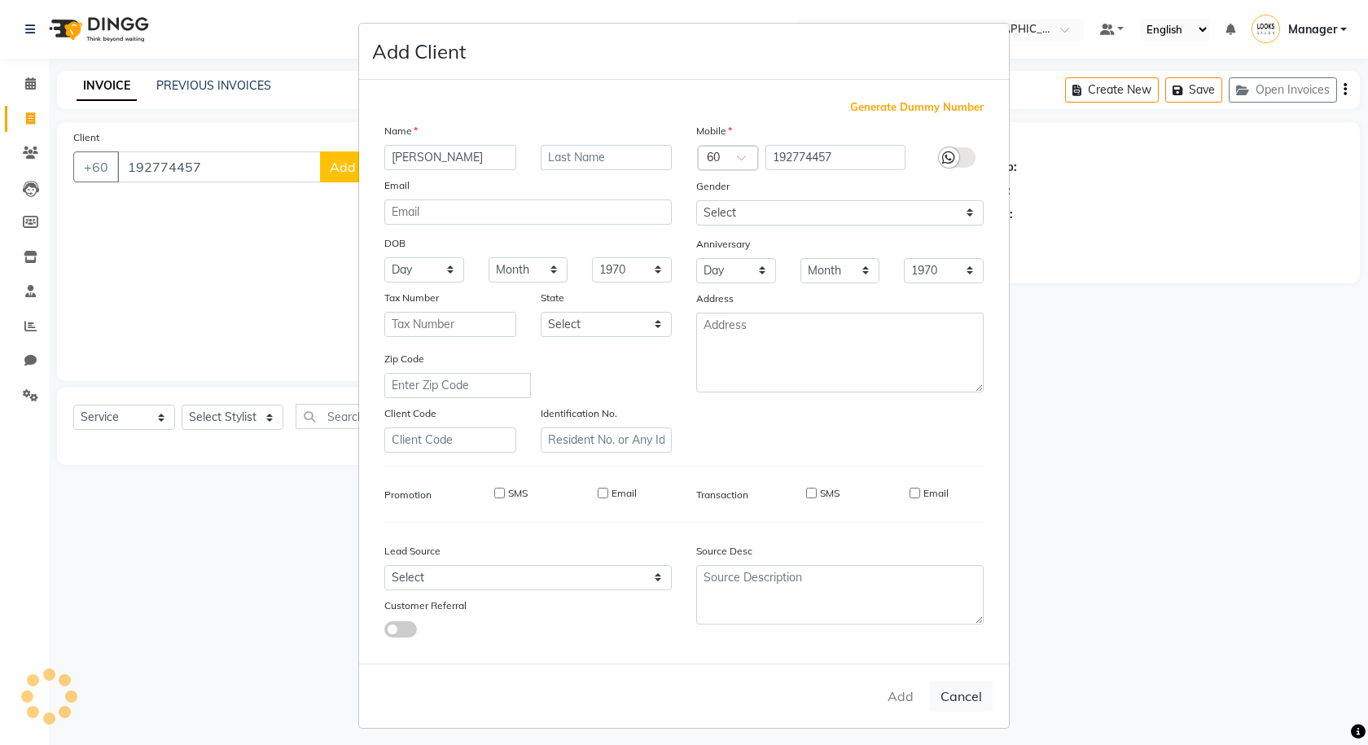
checkbox input "false"
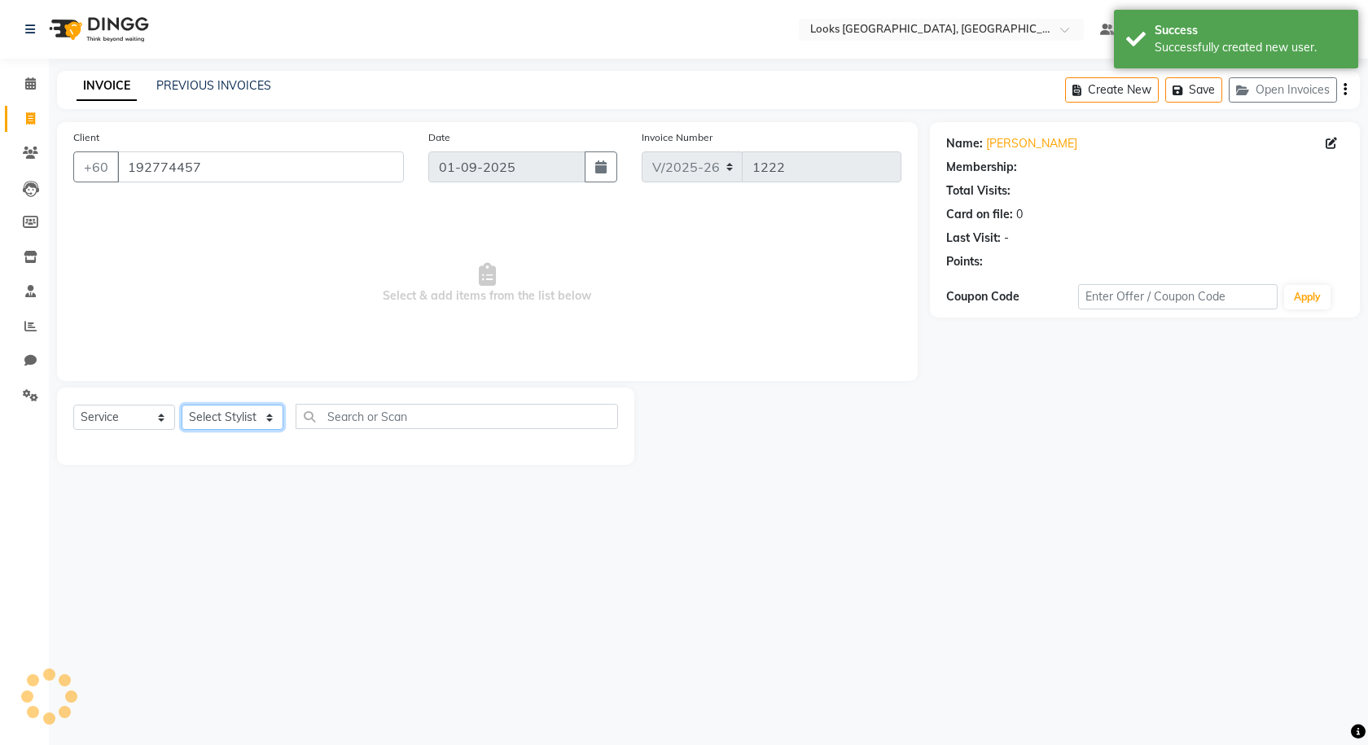
click at [252, 410] on select "Select Stylist Alvina_ pdct Awaiz_Mgr Beenish Counter_Sales [PERSON_NAME] Deven…" at bounding box center [233, 417] width 102 height 25
select select "1: Object"
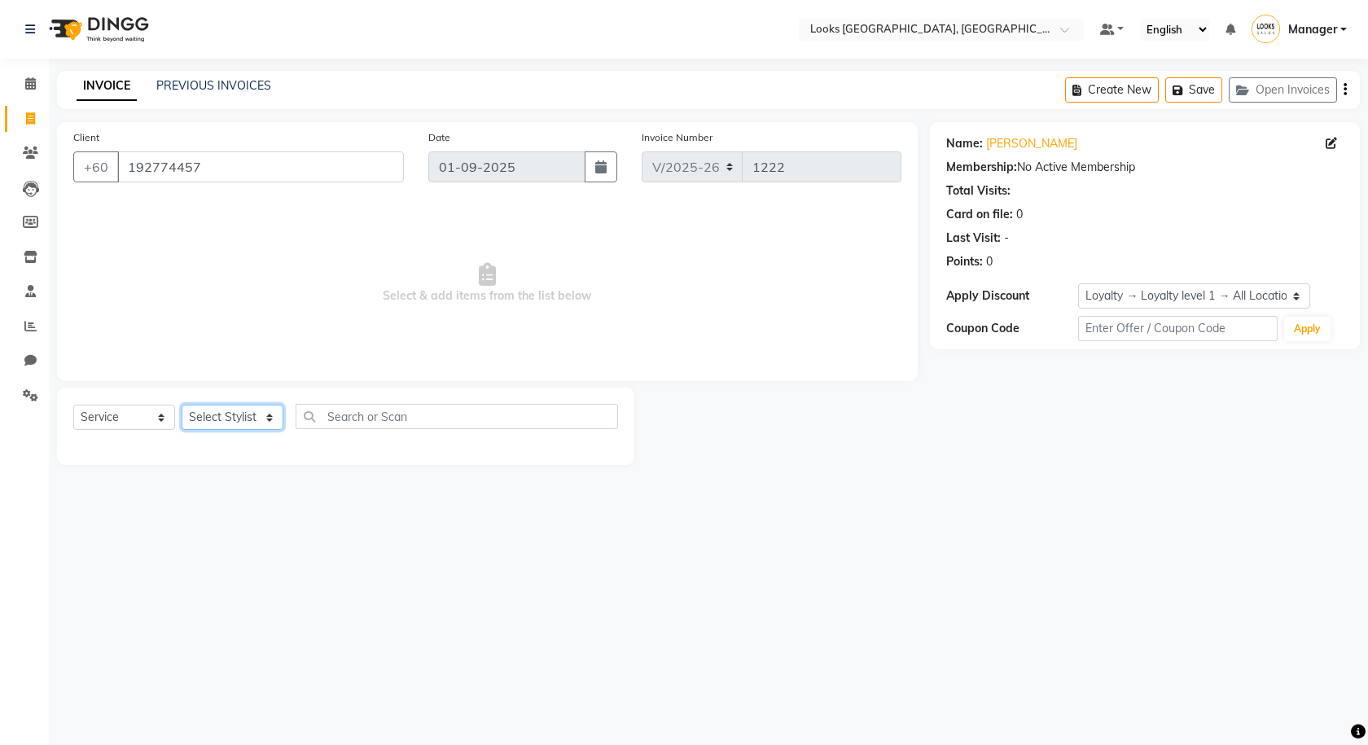
select select "89277"
click at [182, 405] on select "Select Stylist Alvina_ pdct Awaiz_Mgr Beenish Counter_Sales [PERSON_NAME] Deven…" at bounding box center [233, 417] width 102 height 25
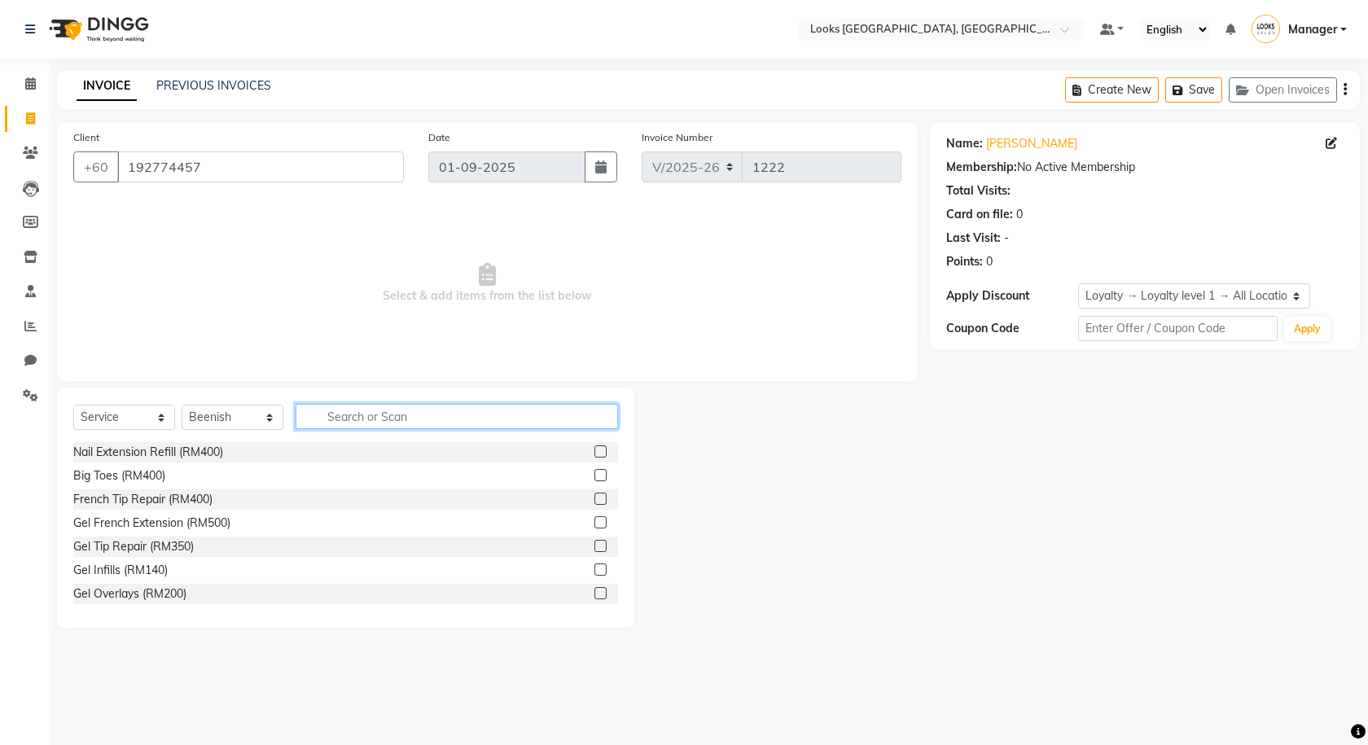
click at [455, 417] on input "text" at bounding box center [457, 416] width 322 height 25
type input "CUT"
click at [594, 550] on label at bounding box center [600, 546] width 12 height 12
click at [594, 550] on input "checkbox" at bounding box center [599, 546] width 11 height 11
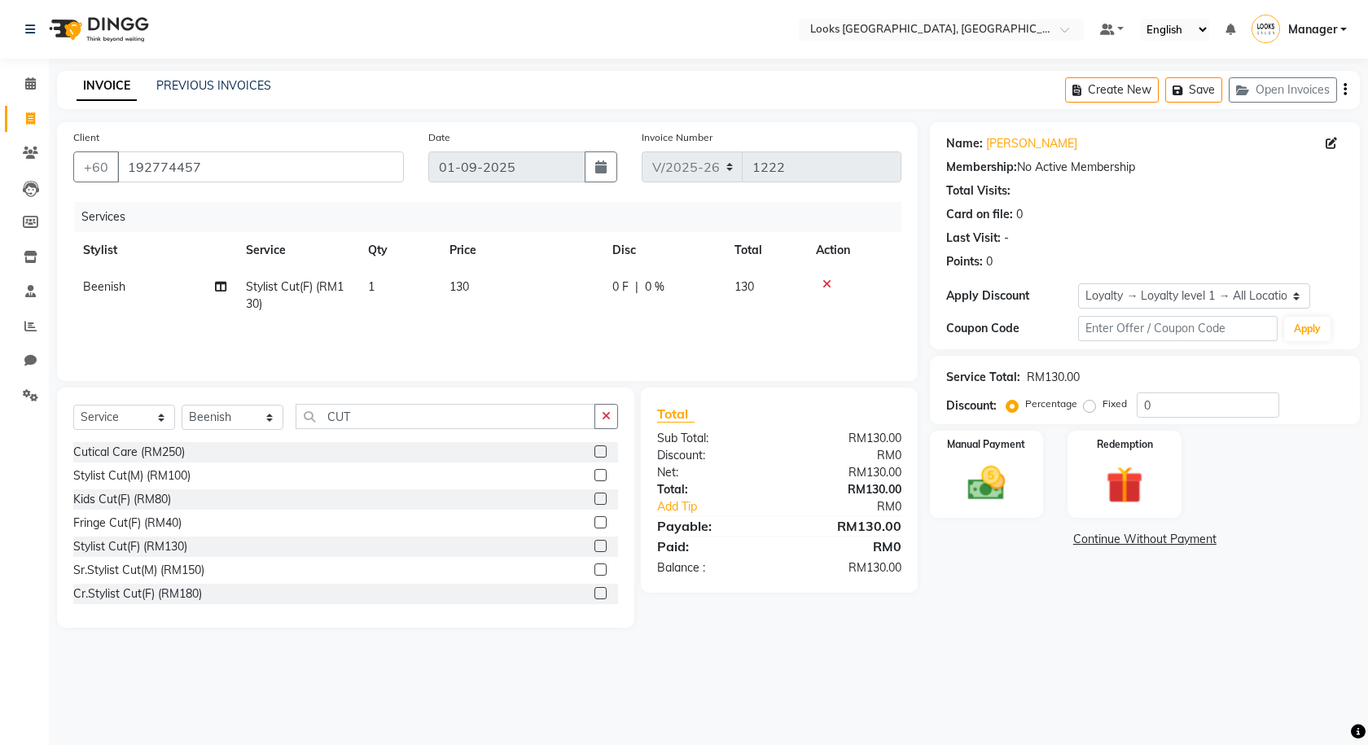
checkbox input "false"
click at [513, 303] on td "130" at bounding box center [521, 296] width 163 height 54
select select "89277"
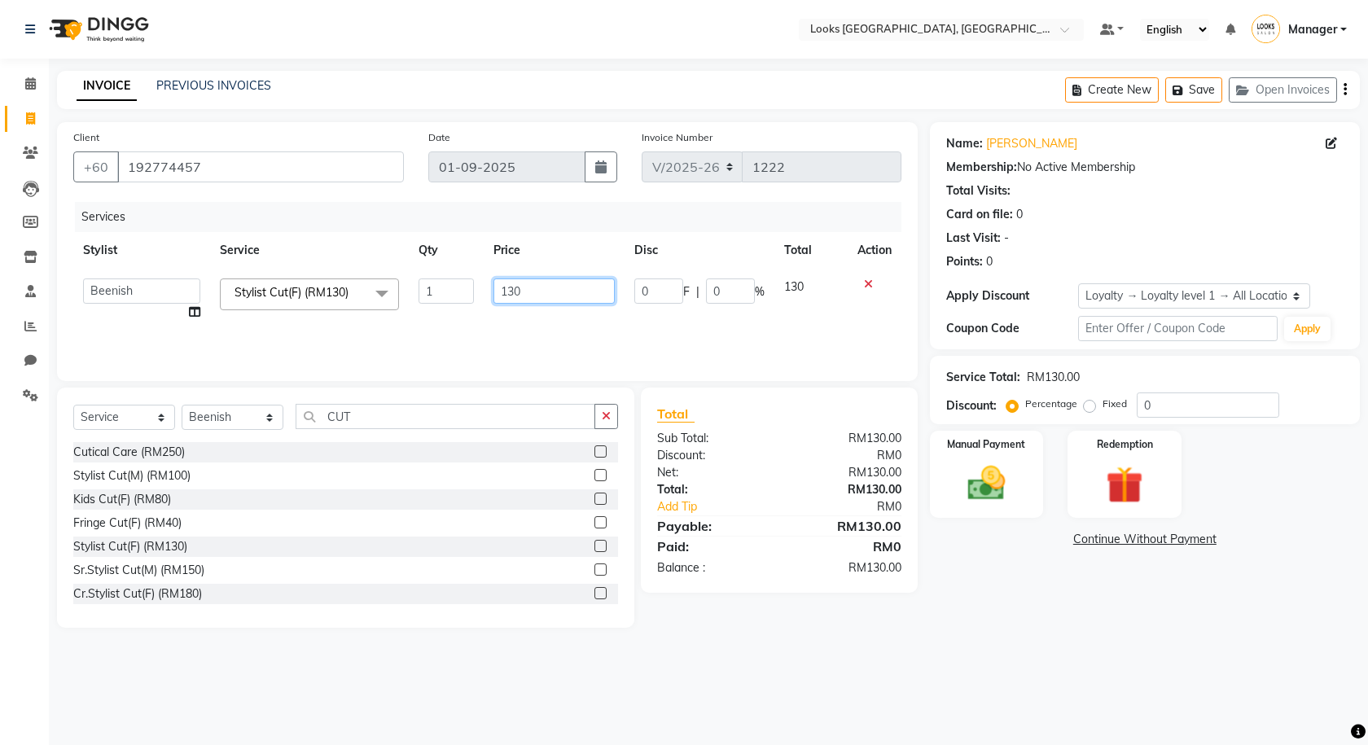
drag, startPoint x: 544, startPoint y: 291, endPoint x: 476, endPoint y: 300, distance: 68.2
click at [476, 300] on tr "Alvina_ pdct Awaiz_Mgr Beenish Counter_Sales [PERSON_NAME] Devender_Pdct [PERSO…" at bounding box center [487, 300] width 828 height 62
type input "120"
click at [659, 306] on td "0 F | 0 %" at bounding box center [700, 300] width 150 height 62
select select "89277"
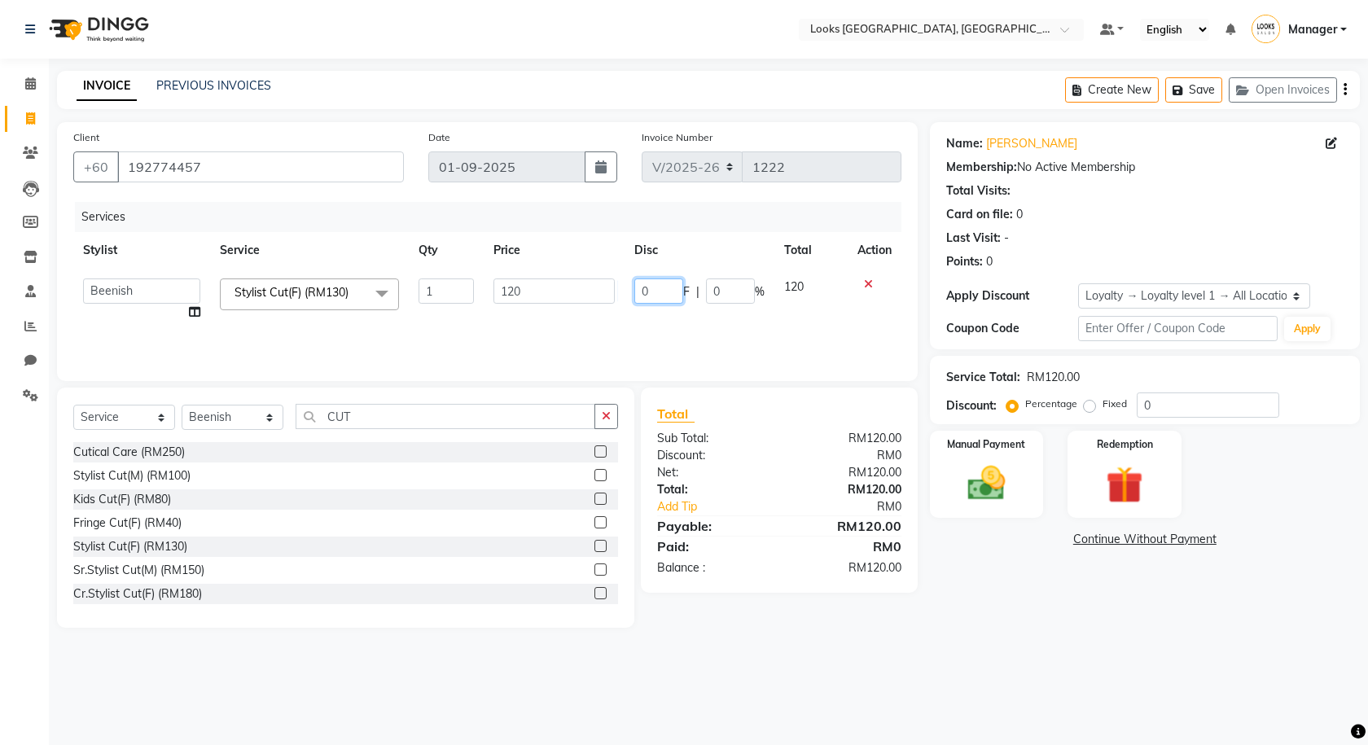
drag, startPoint x: 663, startPoint y: 283, endPoint x: 573, endPoint y: 293, distance: 90.1
click at [573, 293] on tr "Alvina_ pdct Awaiz_Mgr Beenish Counter_Sales [PERSON_NAME] Devender_Pdct [PERSO…" at bounding box center [487, 300] width 828 height 62
type input "52"
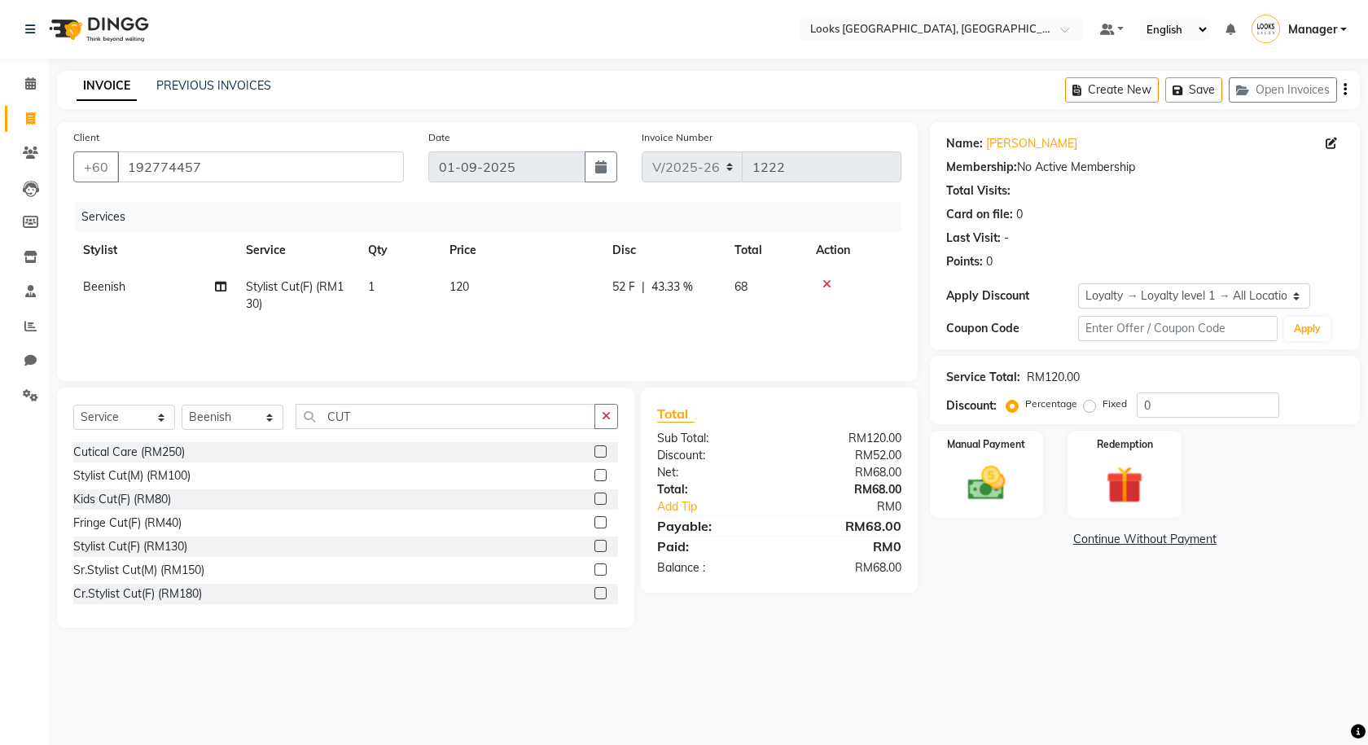
click at [1025, 632] on main "INVOICE PREVIOUS INVOICES Create New Save Open Invoices Client [PHONE_NUMBER] D…" at bounding box center [708, 361] width 1319 height 581
click at [990, 464] on img at bounding box center [987, 483] width 64 height 45
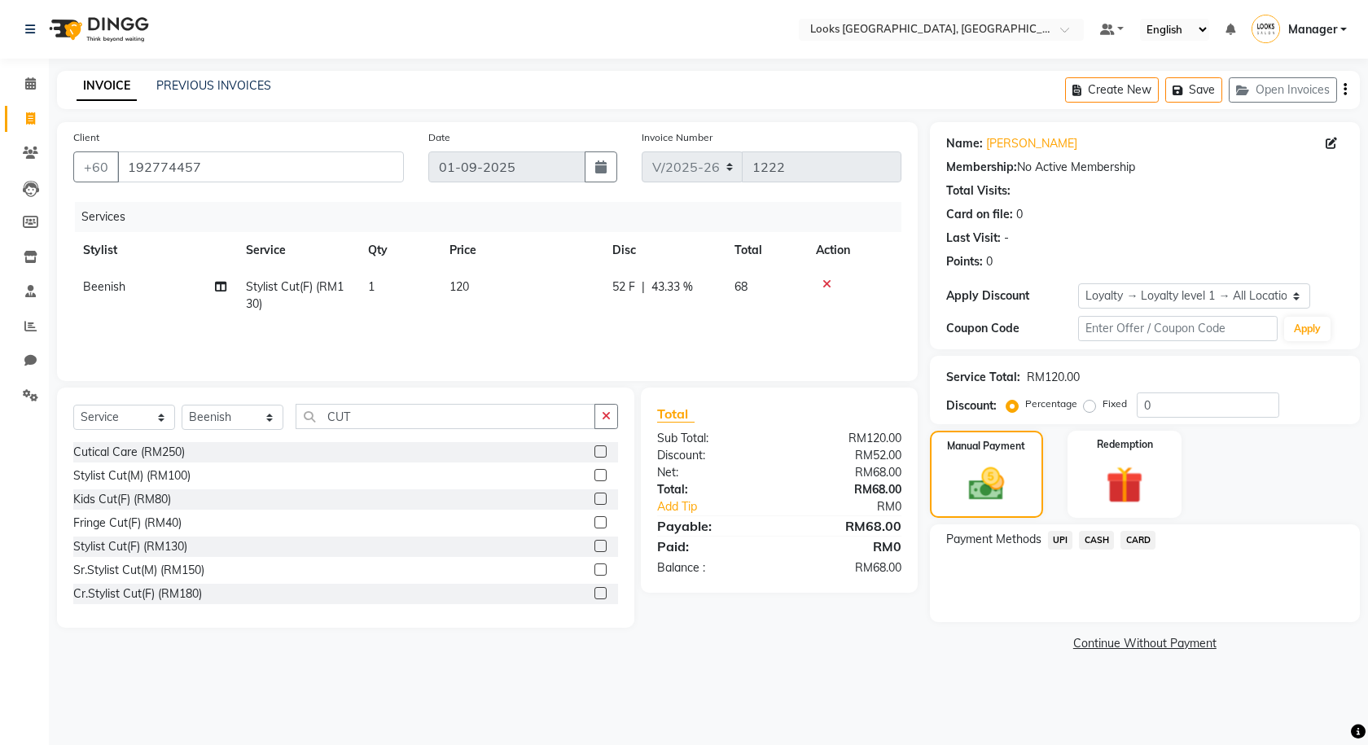
click at [1126, 541] on span "CARD" at bounding box center [1137, 540] width 35 height 19
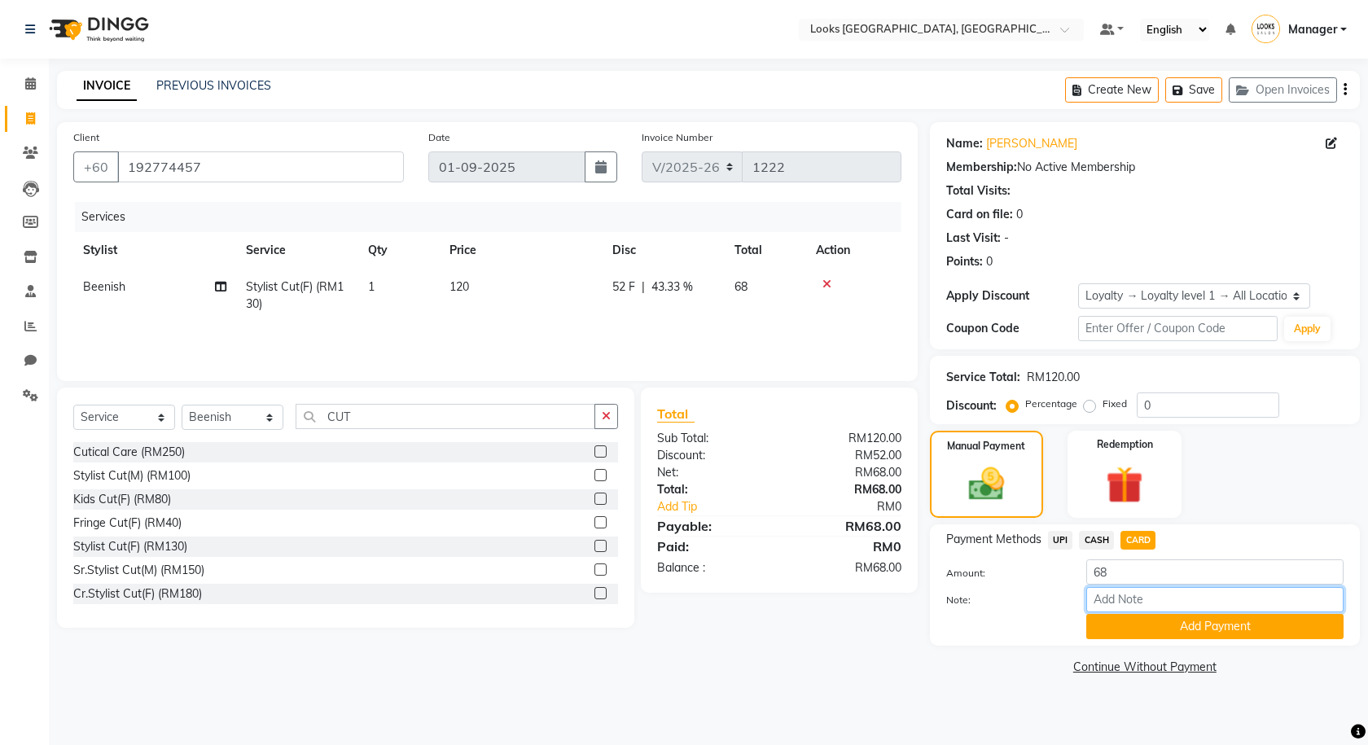
click at [1139, 594] on input "Note:" at bounding box center [1214, 599] width 257 height 25
type input "2255"
click at [1159, 618] on button "Add Payment" at bounding box center [1214, 626] width 257 height 25
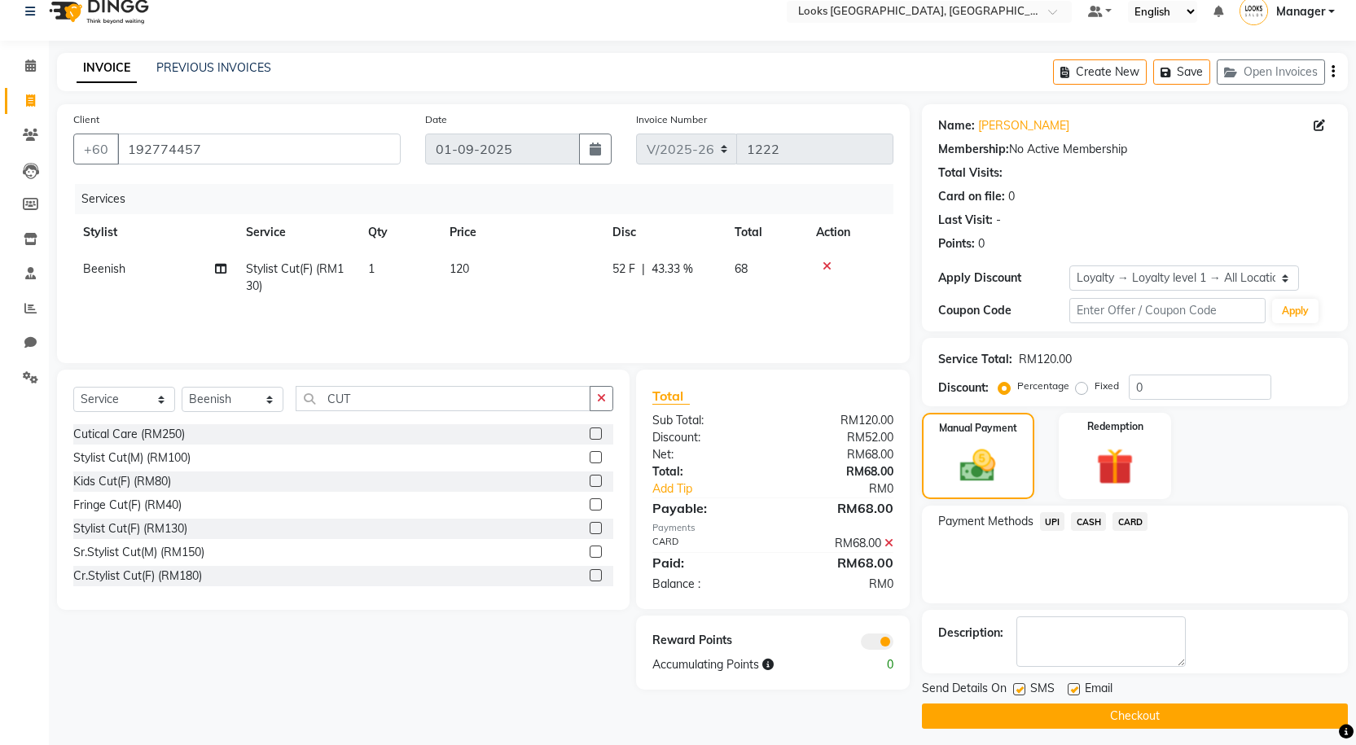
scroll to position [26, 0]
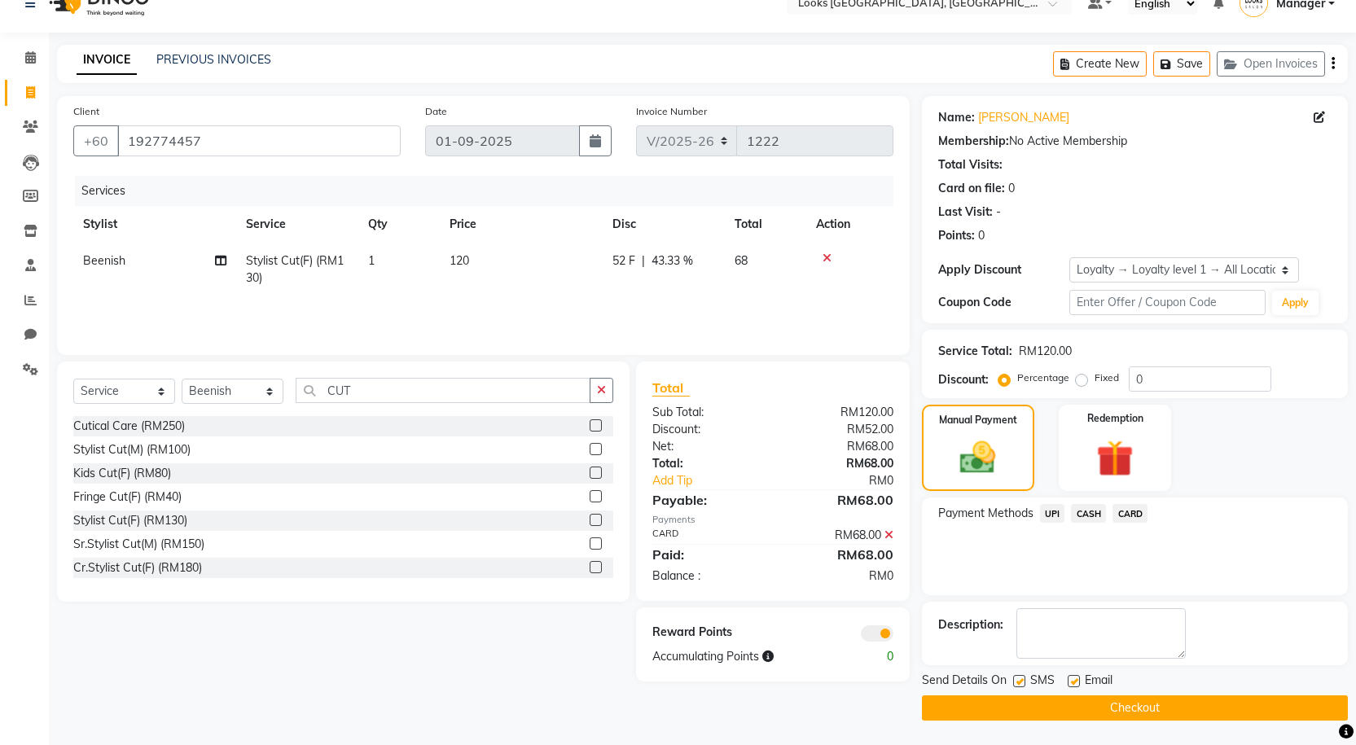
click at [1166, 716] on button "Checkout" at bounding box center [1135, 707] width 426 height 25
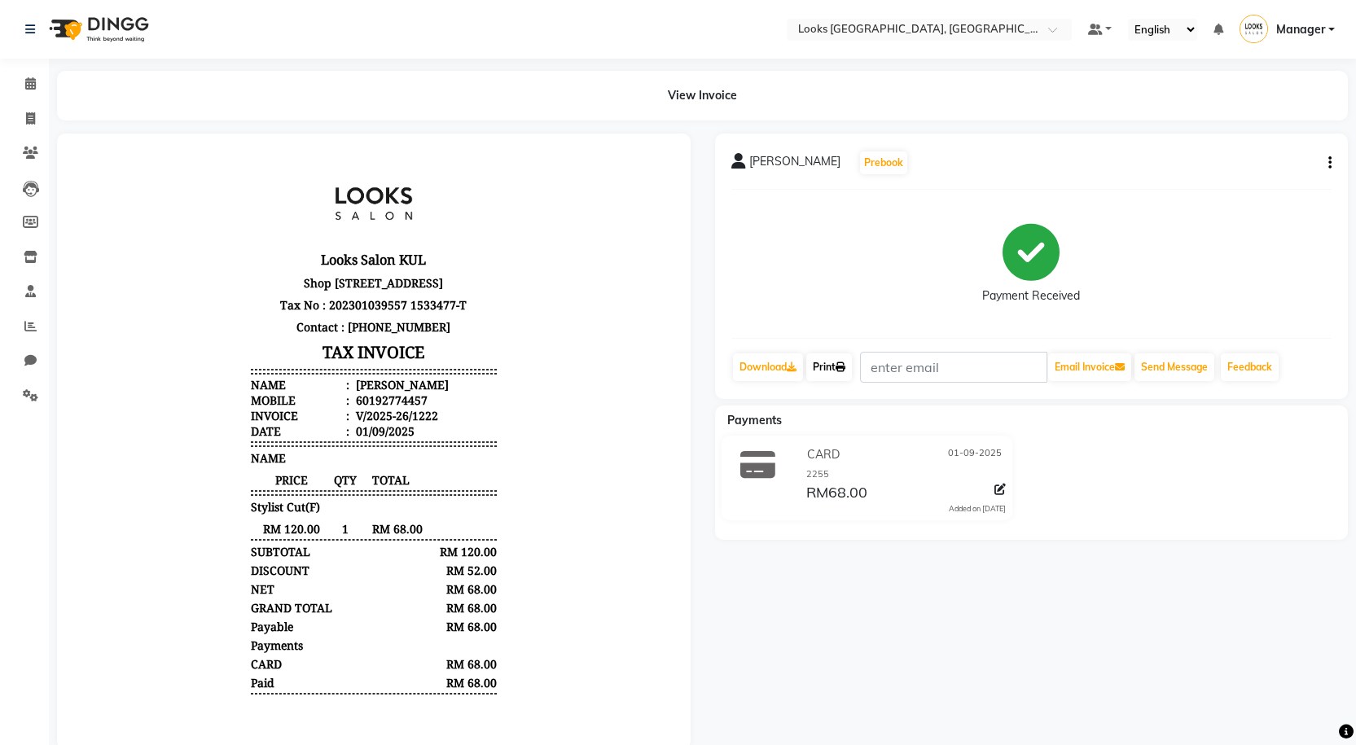
click at [817, 360] on link "Print" at bounding box center [829, 367] width 46 height 28
click at [36, 82] on icon at bounding box center [30, 83] width 11 height 12
